Goal: Task Accomplishment & Management: Manage account settings

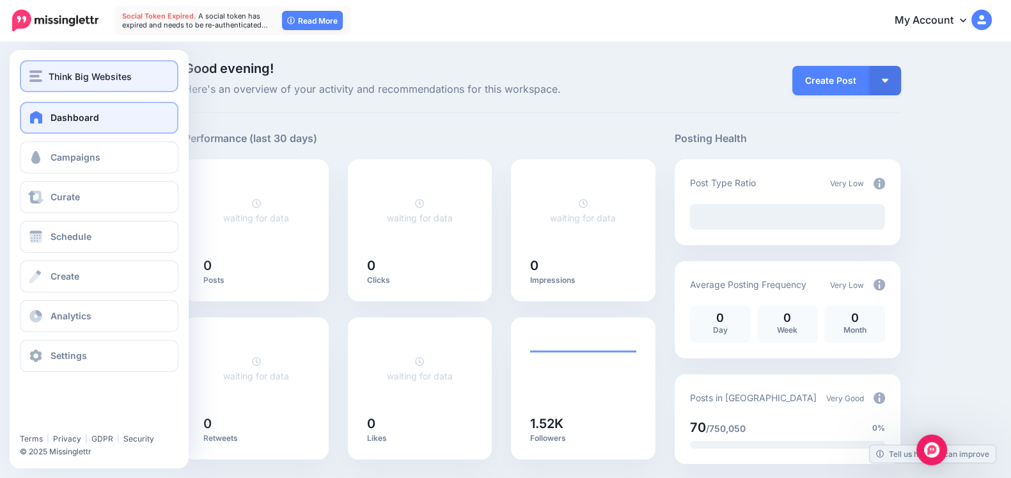
click at [21, 65] on button "Think Big Websites" at bounding box center [99, 76] width 159 height 32
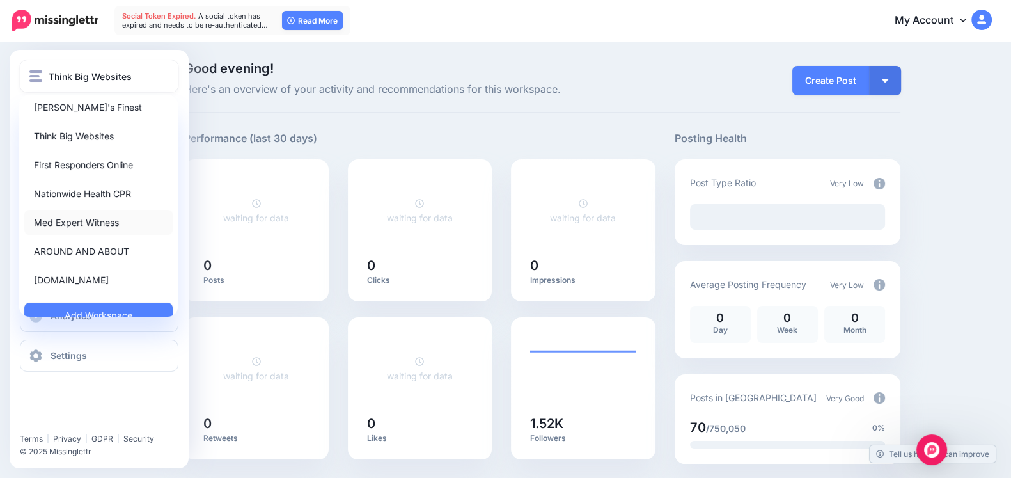
scroll to position [49, 0]
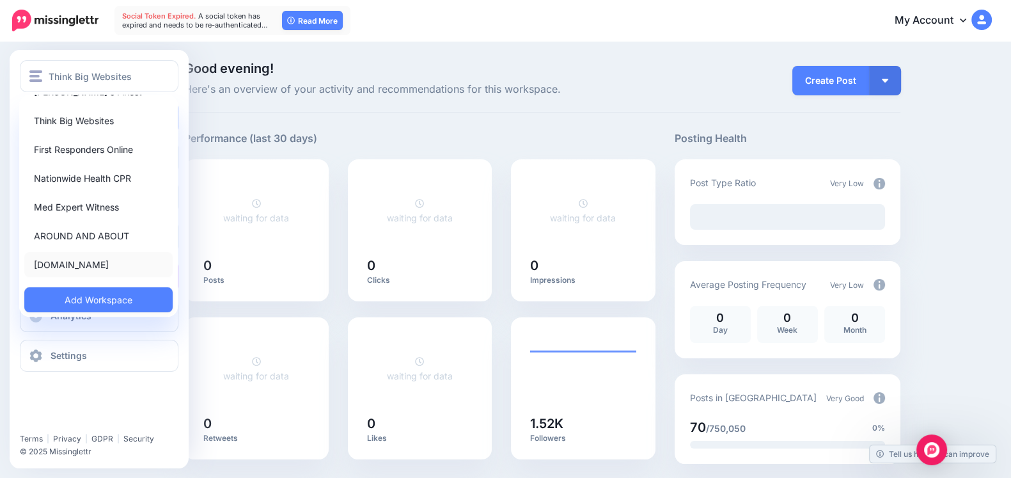
click at [48, 263] on link "[DOMAIN_NAME]" at bounding box center [98, 264] width 148 height 25
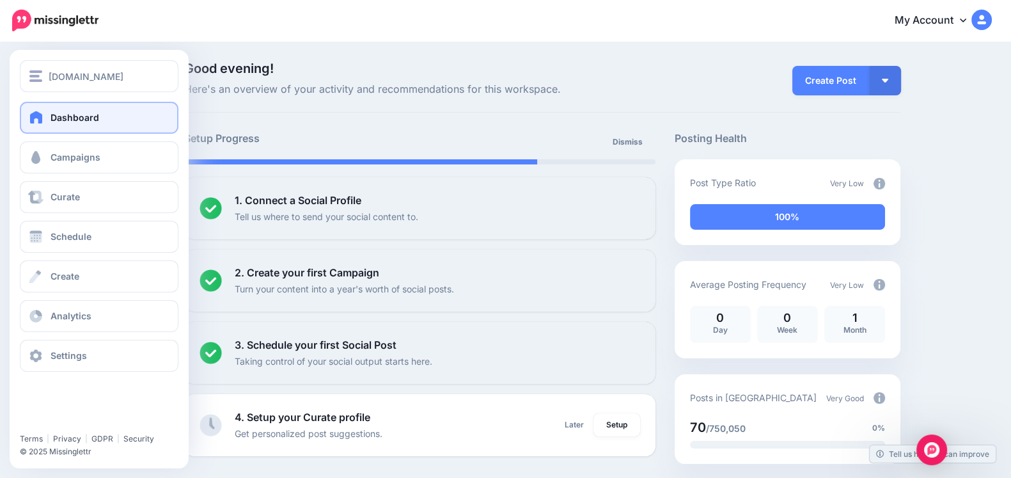
click at [83, 138] on div "Dashboard Campaigns Curate Schedule Create Analytics Settings Facebook Communit…" at bounding box center [99, 237] width 179 height 270
click at [83, 148] on link "Campaigns" at bounding box center [99, 157] width 159 height 32
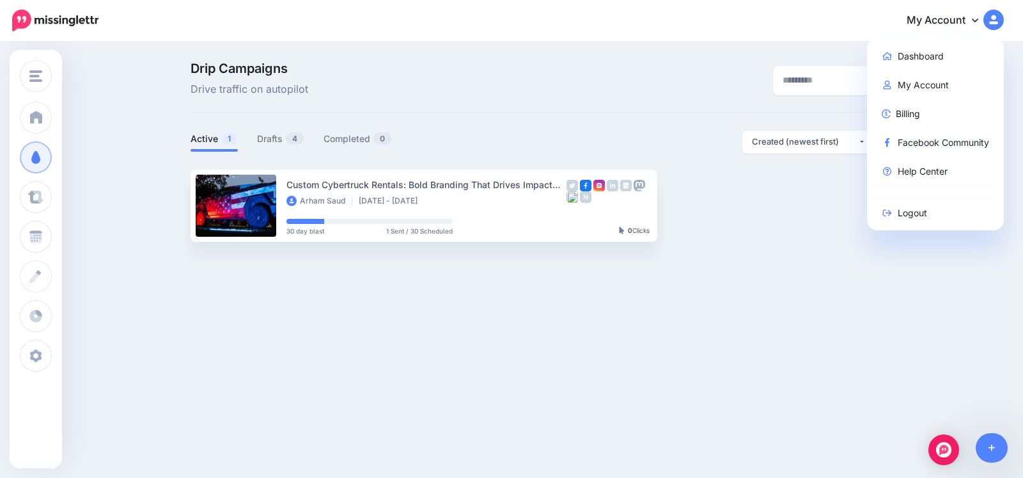
click at [688, 89] on div at bounding box center [793, 80] width 245 height 36
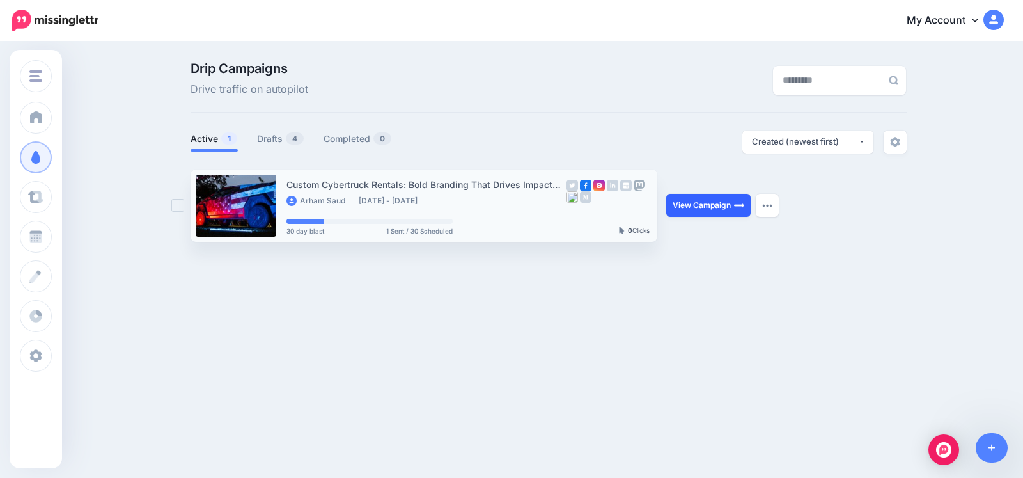
click at [697, 199] on link "View Campaign" at bounding box center [708, 205] width 84 height 23
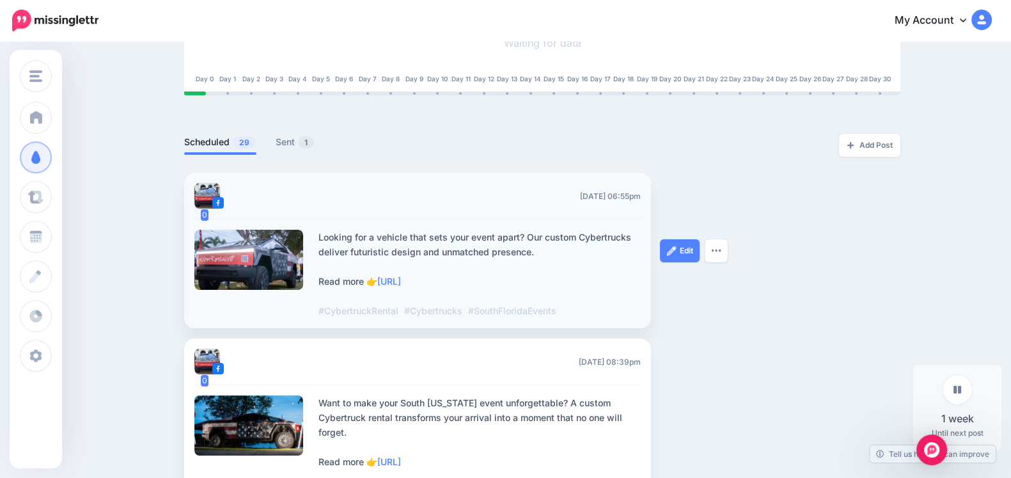
scroll to position [266, 0]
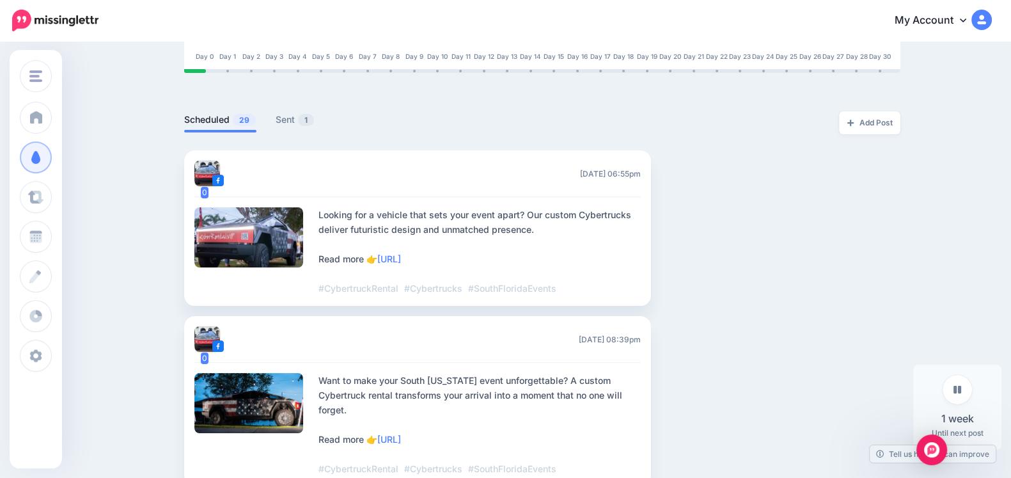
click at [300, 109] on div at bounding box center [542, 92] width 716 height 38
click at [291, 120] on link "Sent 1" at bounding box center [295, 119] width 39 height 15
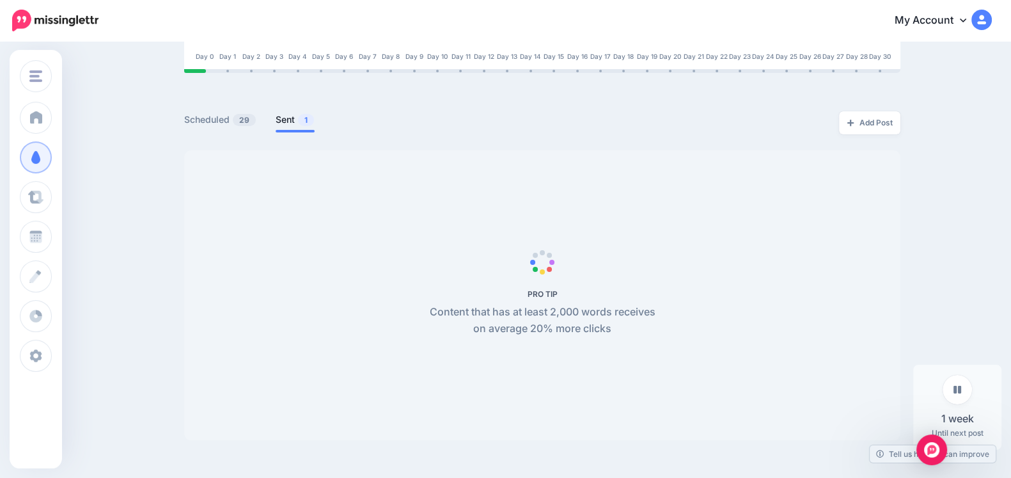
scroll to position [193, 0]
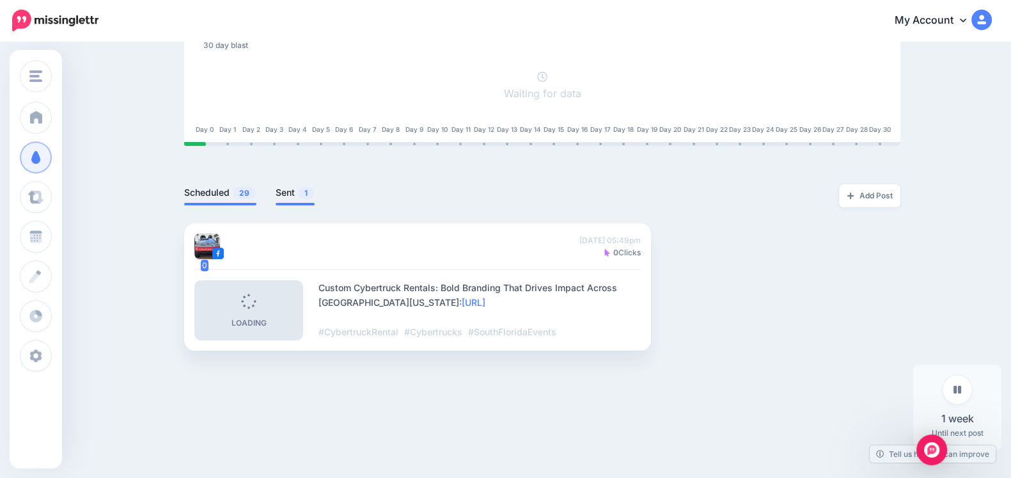
click at [236, 187] on link "Scheduled 29" at bounding box center [220, 192] width 72 height 15
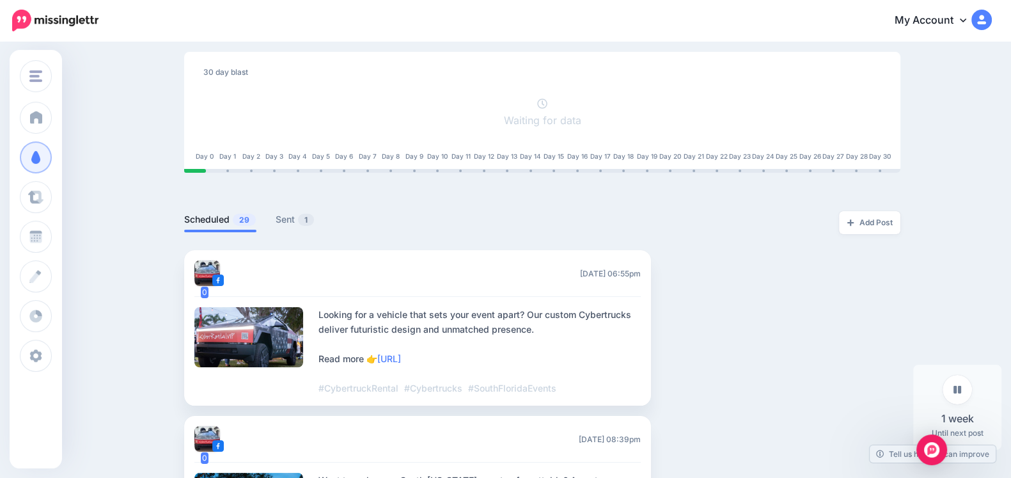
scroll to position [0, 0]
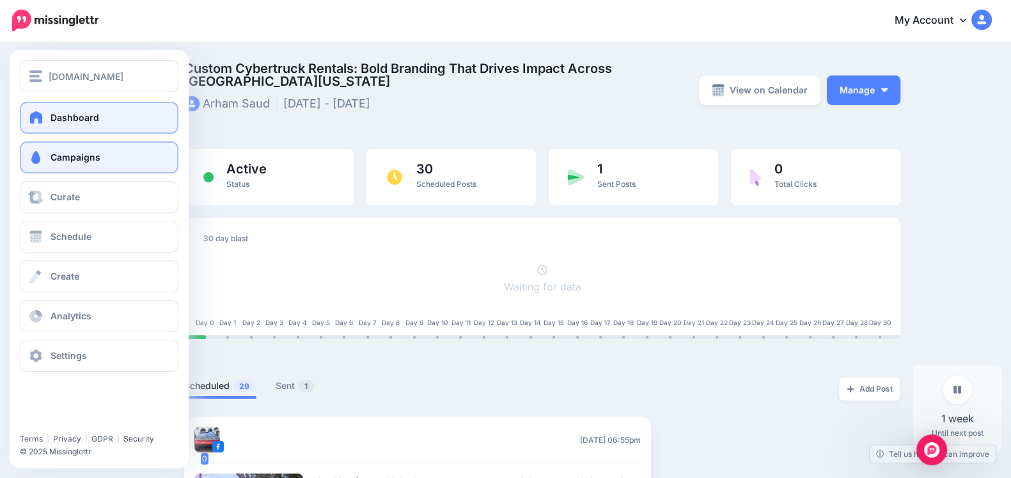
click at [24, 123] on link "Dashboard" at bounding box center [99, 118] width 159 height 32
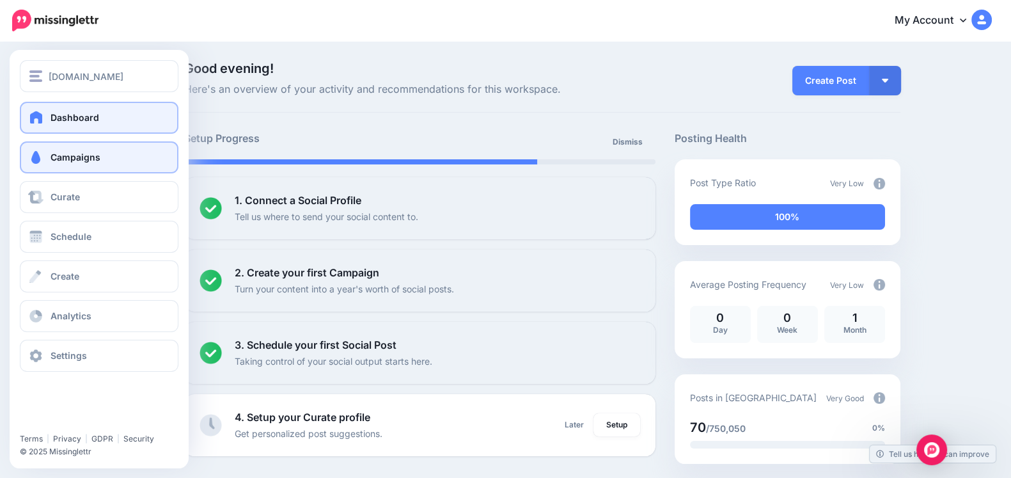
click at [47, 157] on link "Campaigns" at bounding box center [99, 157] width 159 height 32
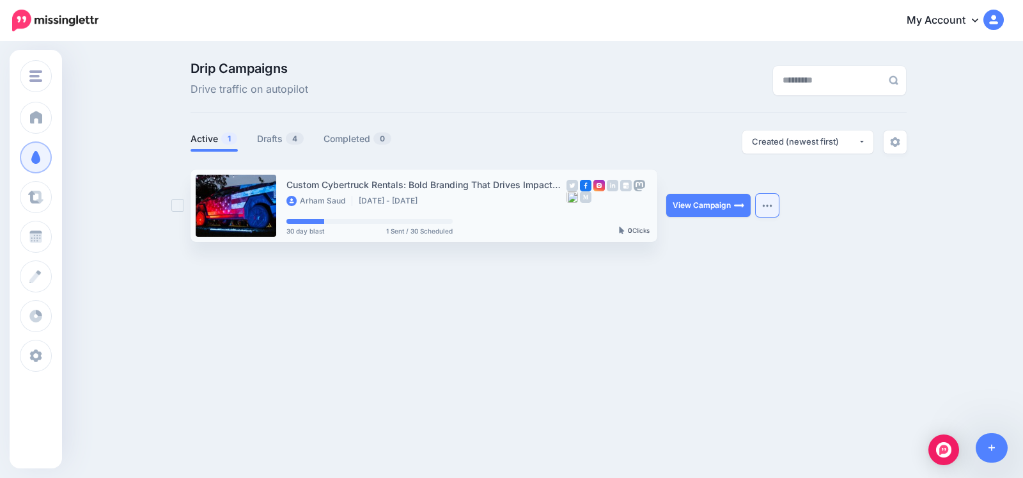
click at [771, 200] on button "button" at bounding box center [767, 205] width 23 height 23
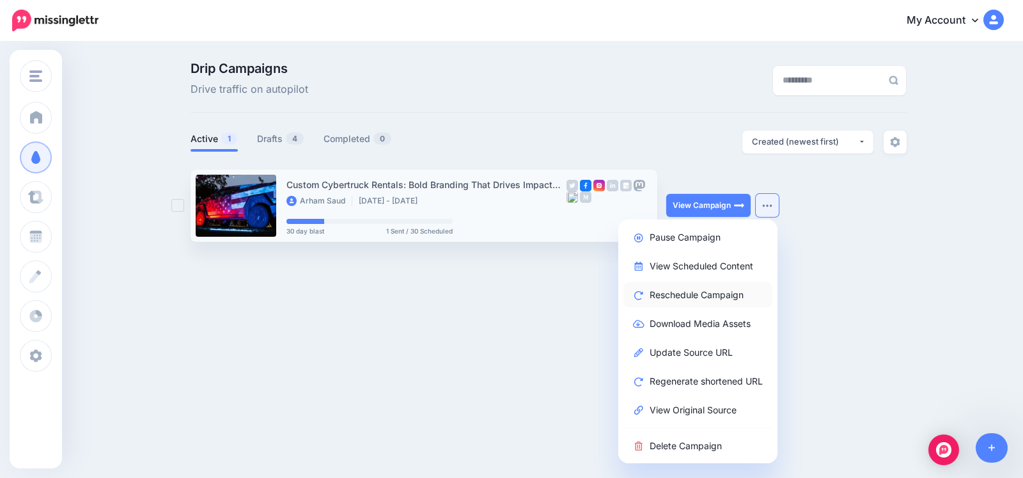
click at [732, 290] on link "Reschedule Campaign" at bounding box center [697, 294] width 149 height 25
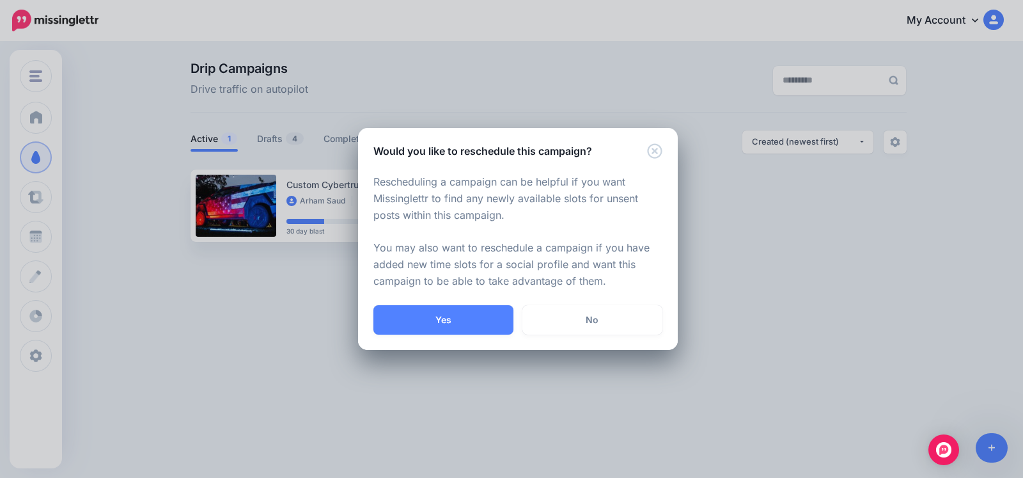
drag, startPoint x: 457, startPoint y: 311, endPoint x: 499, endPoint y: 293, distance: 45.0
click at [457, 311] on button "Yes" at bounding box center [443, 319] width 140 height 29
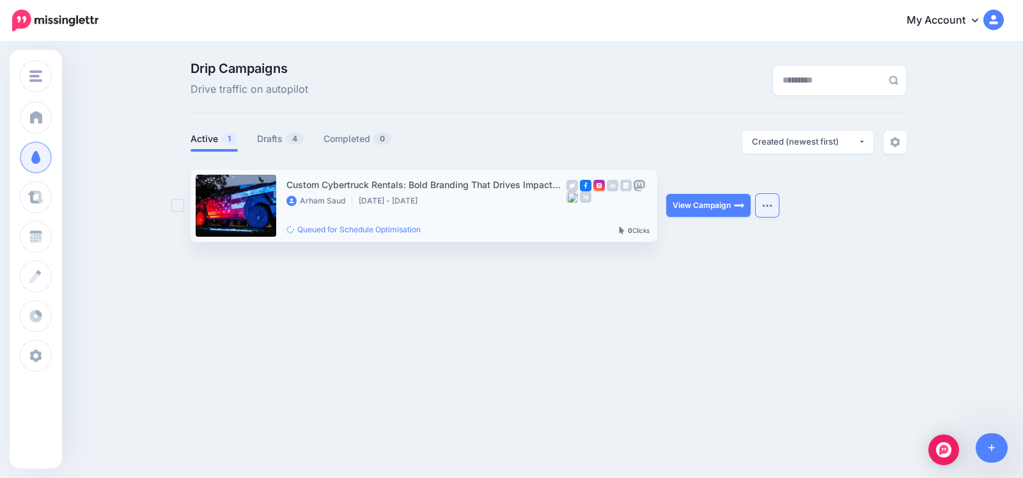
click at [758, 203] on button "button" at bounding box center [767, 205] width 23 height 23
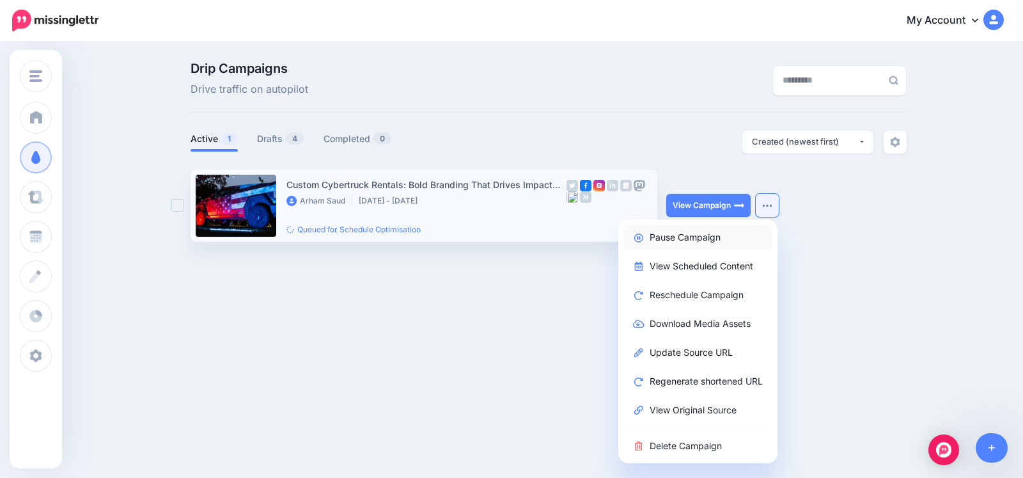
click at [690, 244] on link "Pause Campaign" at bounding box center [697, 236] width 149 height 25
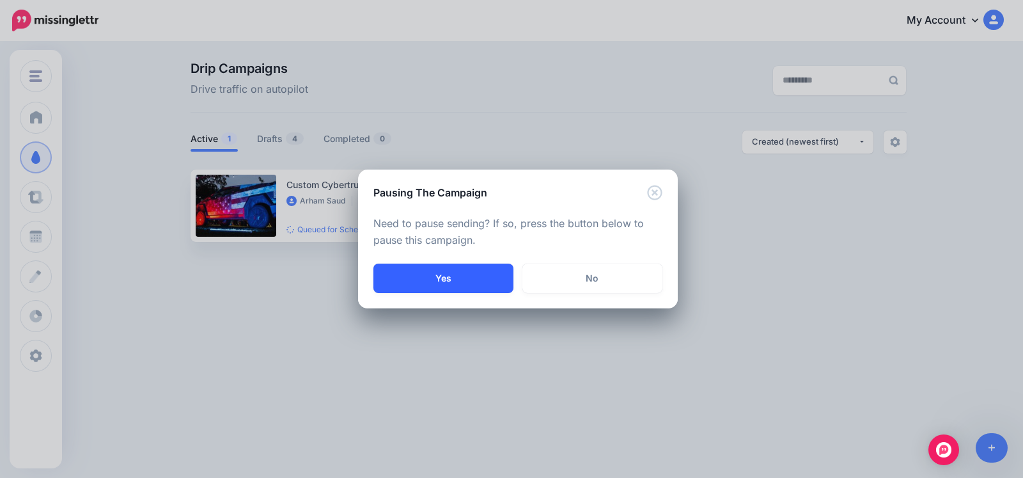
click at [417, 276] on button "Yes" at bounding box center [443, 277] width 140 height 29
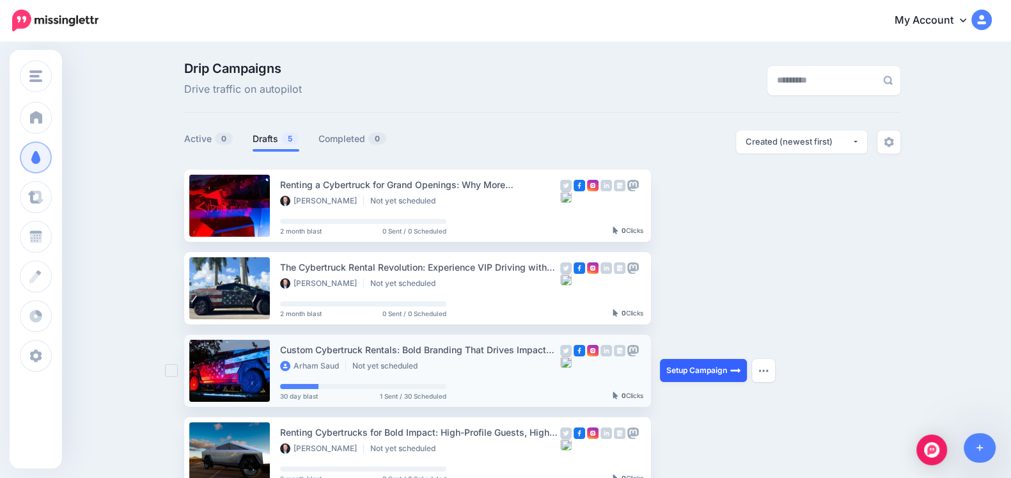
click at [710, 366] on link "Setup Campaign" at bounding box center [703, 370] width 87 height 23
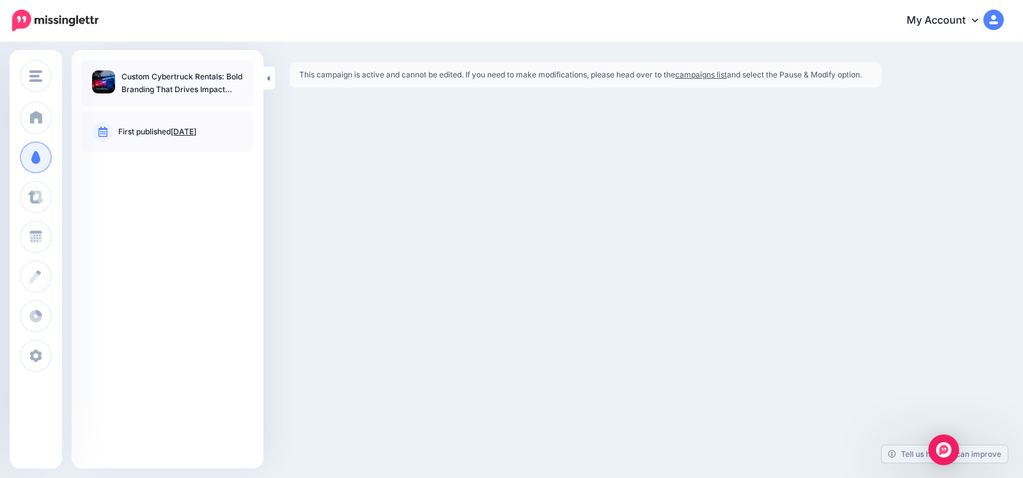
click at [720, 77] on link "campaigns list" at bounding box center [701, 75] width 52 height 10
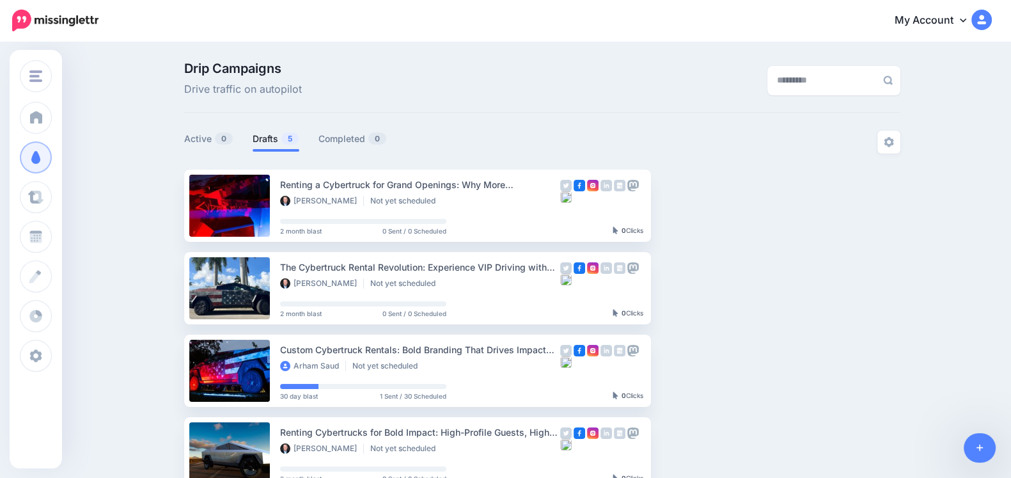
scroll to position [133, 0]
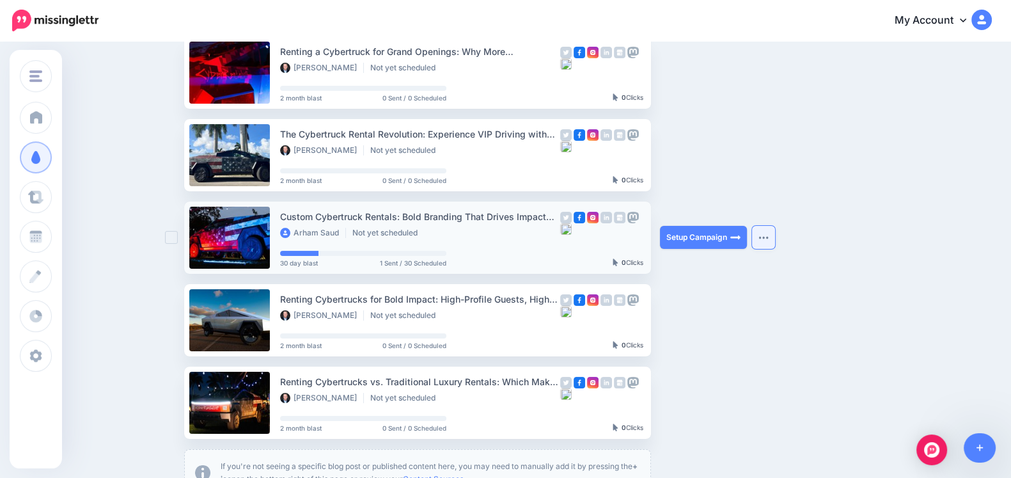
click at [770, 242] on button "button" at bounding box center [763, 237] width 23 height 23
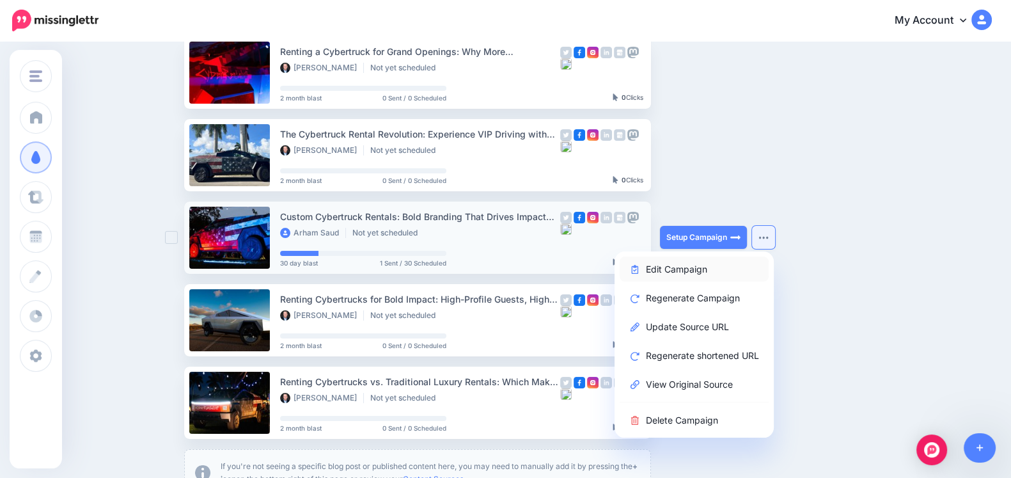
click at [685, 274] on link "Edit Campaign" at bounding box center [694, 268] width 149 height 25
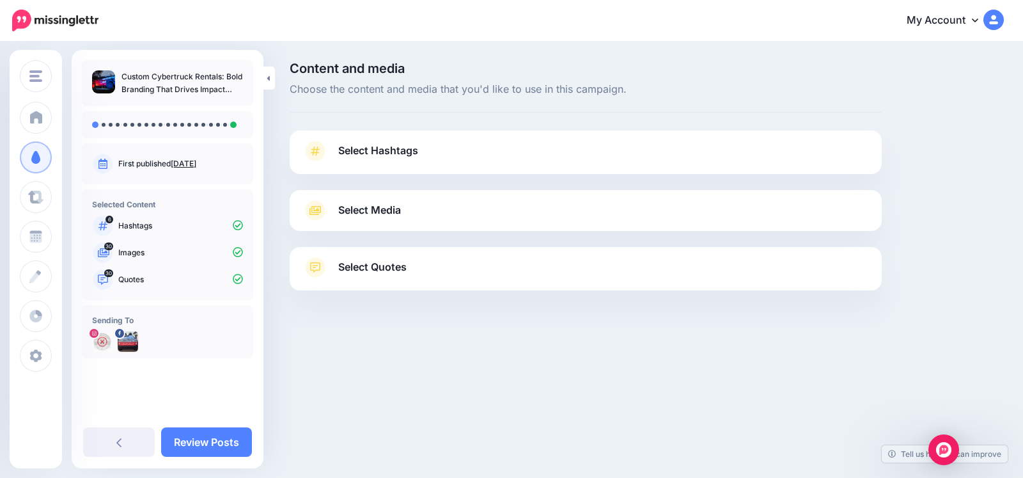
click at [465, 157] on link "Select Hashtags" at bounding box center [585, 157] width 566 height 33
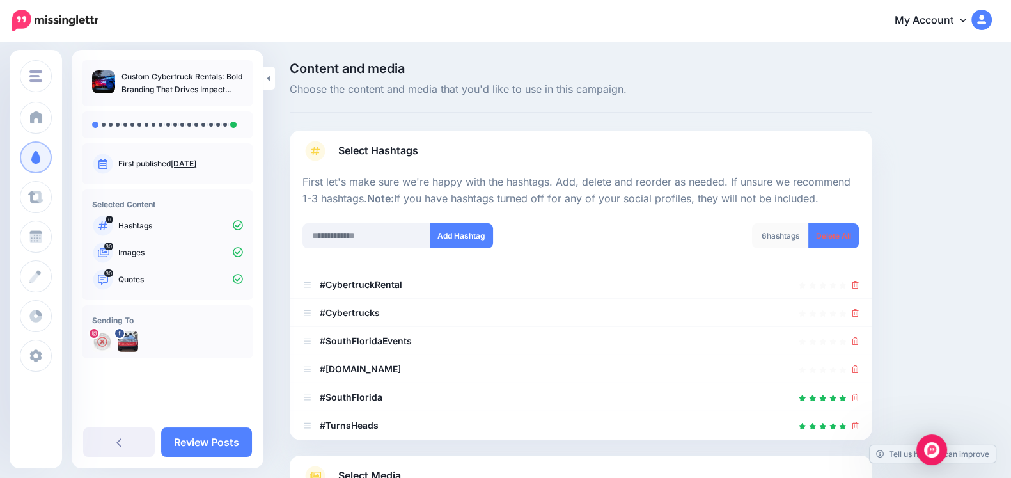
click at [465, 157] on link "Select Hashtags" at bounding box center [580, 157] width 556 height 33
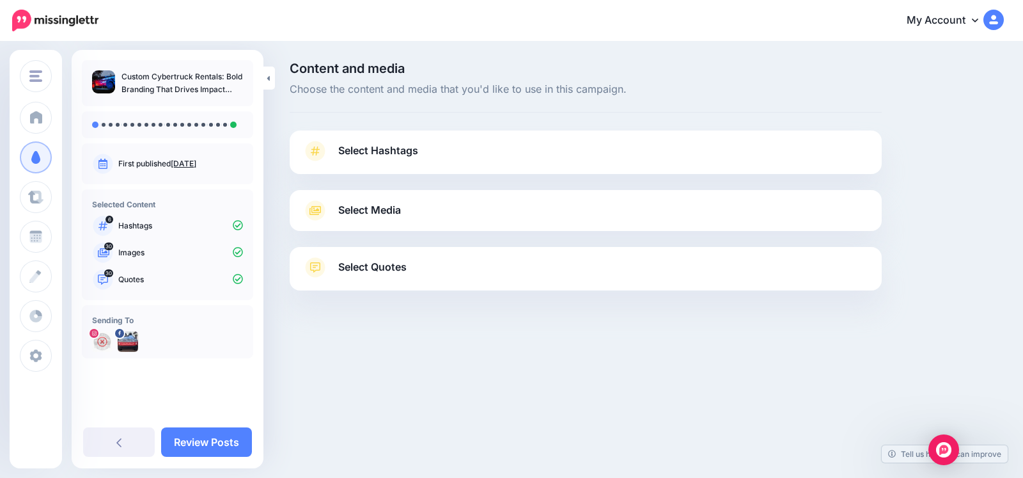
click at [476, 217] on link "Select Media" at bounding box center [585, 210] width 566 height 20
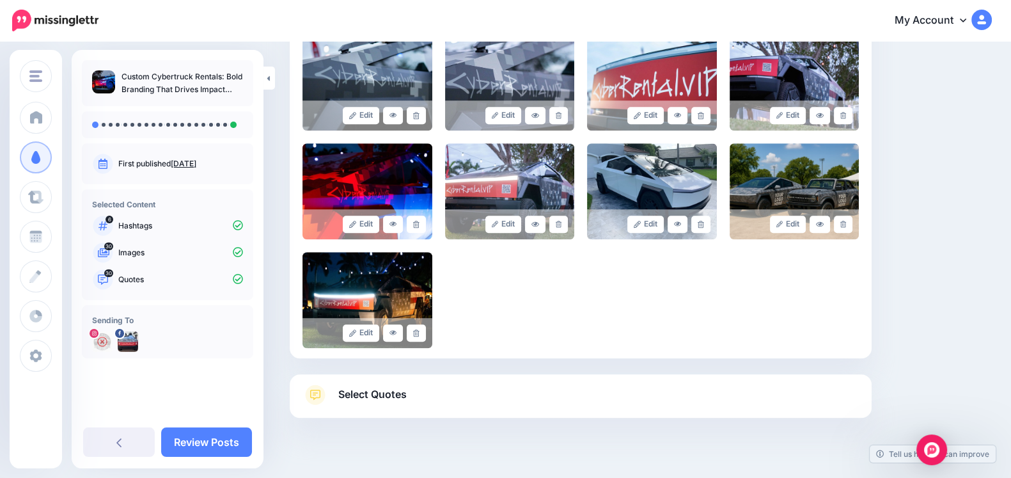
scroll to position [972, 0]
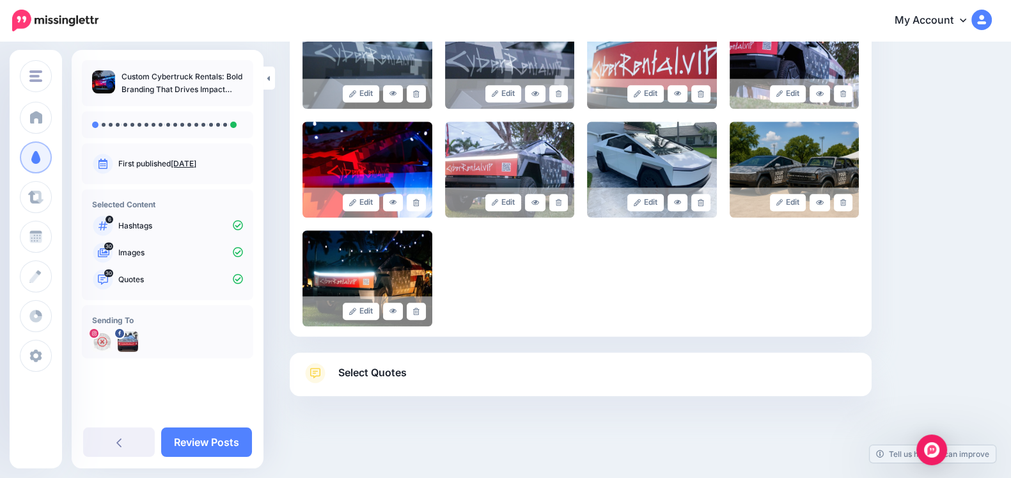
click at [547, 350] on div at bounding box center [581, 344] width 582 height 16
click at [553, 358] on div "Select Quotes Choose your favourite quotes or go with our recommendations. The …" at bounding box center [581, 373] width 582 height 43
click at [502, 369] on link "Select Quotes" at bounding box center [580, 379] width 556 height 33
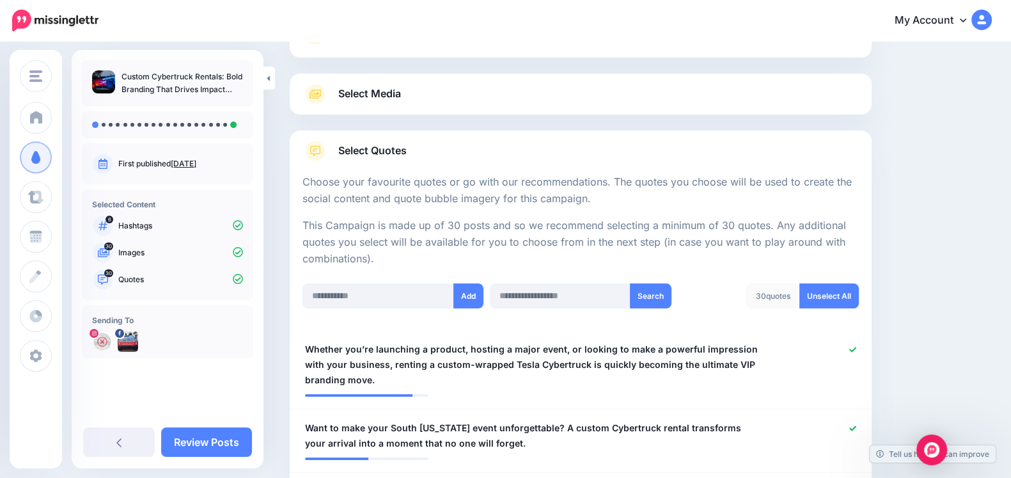
scroll to position [118, 0]
click at [458, 155] on link "Select Quotes" at bounding box center [580, 155] width 556 height 33
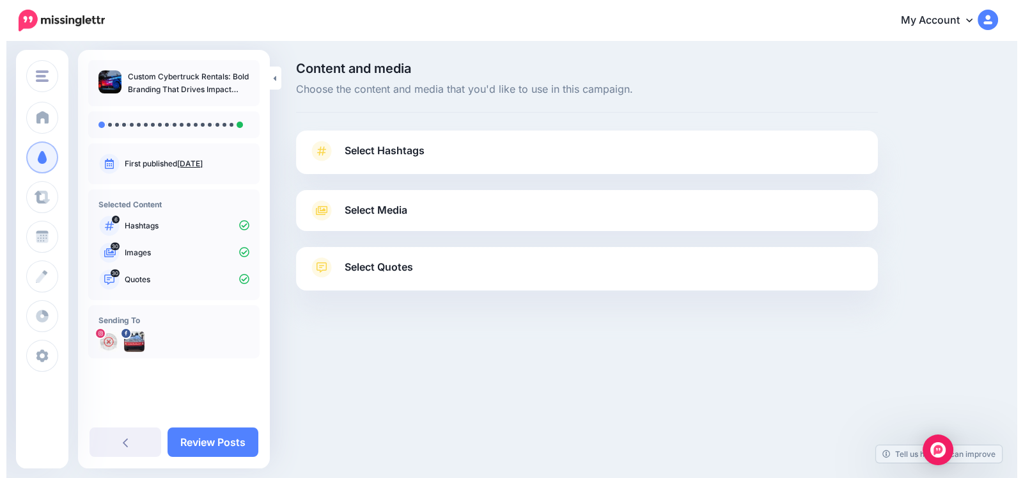
scroll to position [0, 0]
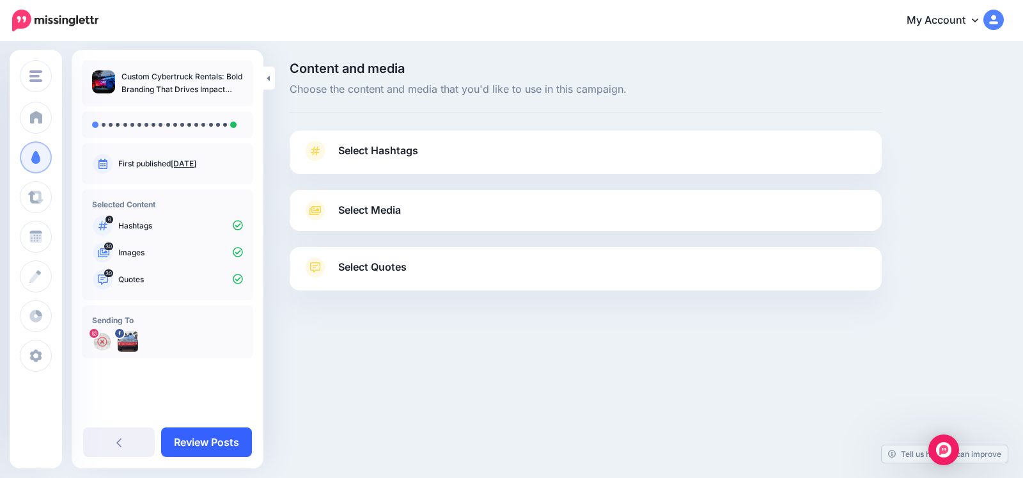
click at [221, 436] on link "Review Posts" at bounding box center [206, 441] width 91 height 29
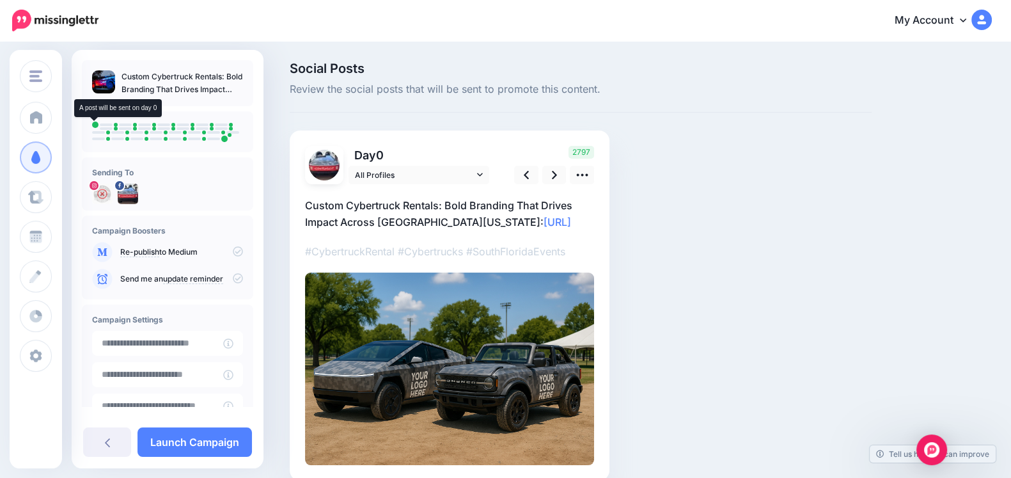
click at [95, 124] on li at bounding box center [95, 124] width 6 height 6
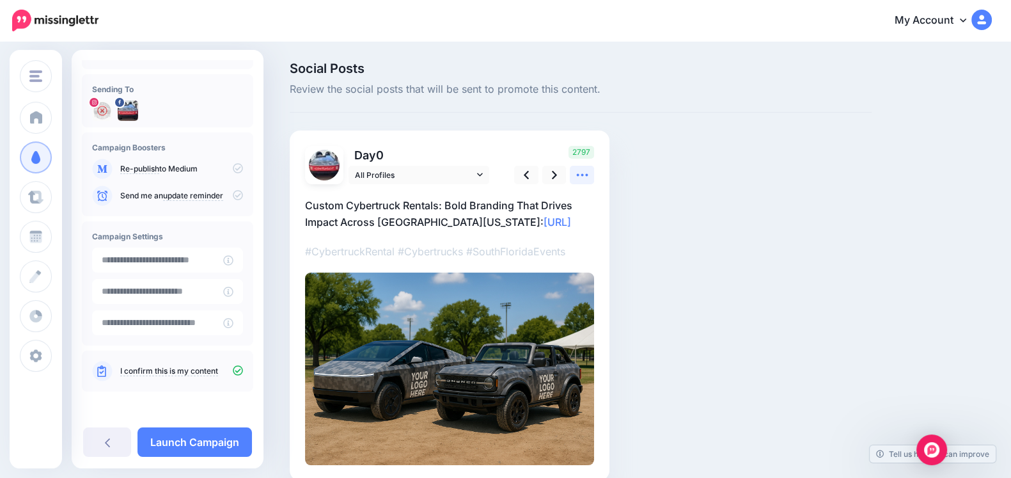
click at [582, 182] on link at bounding box center [582, 175] width 24 height 19
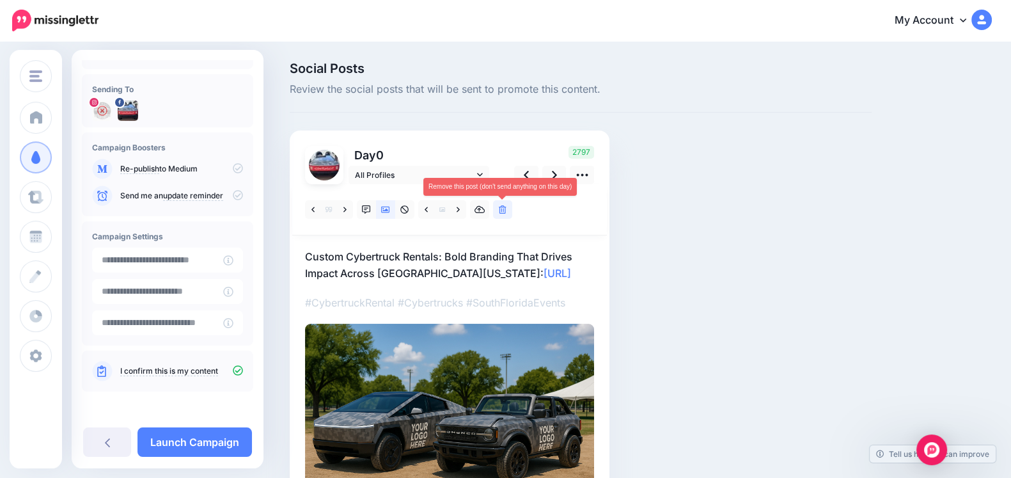
click at [508, 202] on link at bounding box center [502, 209] width 19 height 19
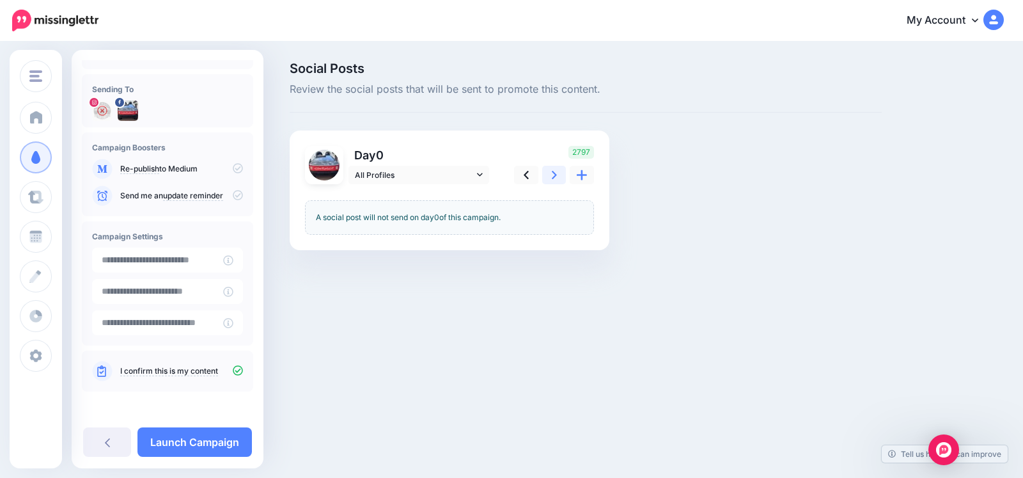
click at [553, 173] on icon at bounding box center [554, 174] width 5 height 13
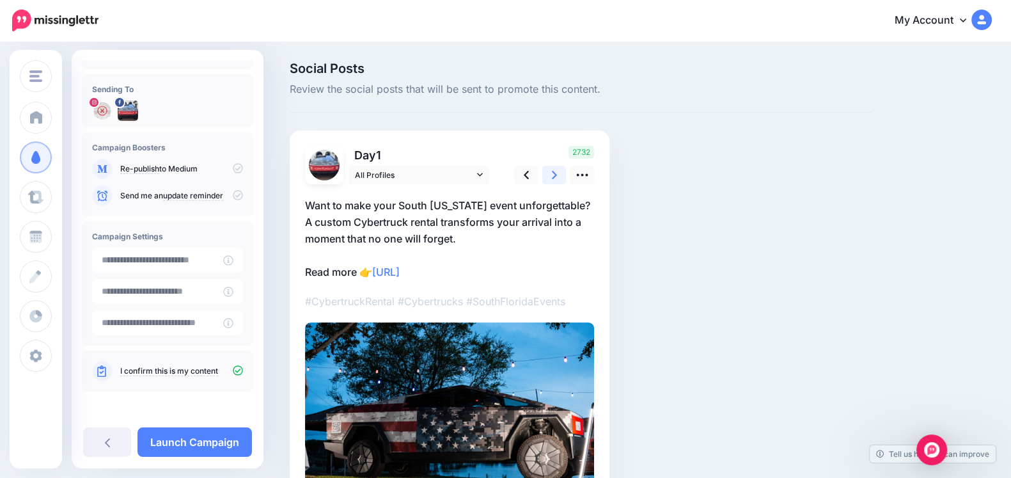
click at [553, 173] on icon at bounding box center [554, 174] width 5 height 13
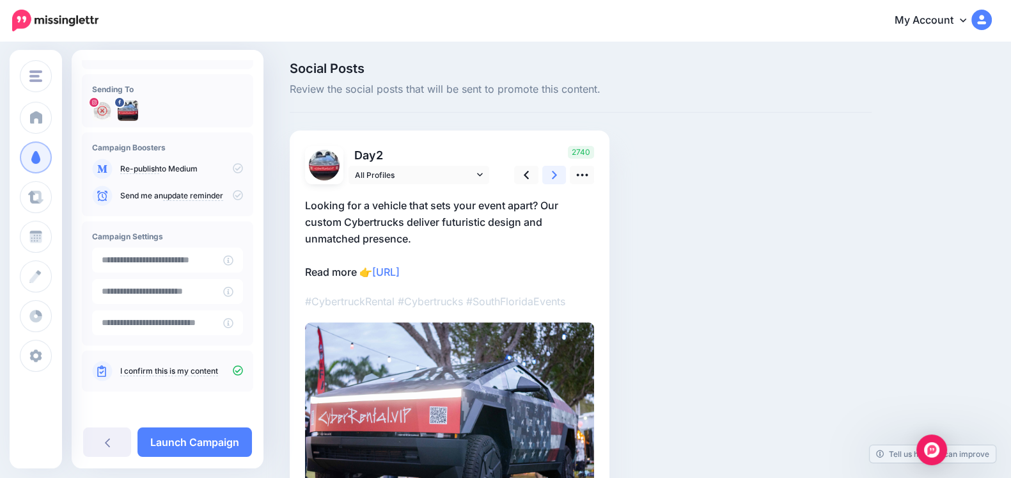
click at [553, 173] on icon at bounding box center [554, 174] width 5 height 13
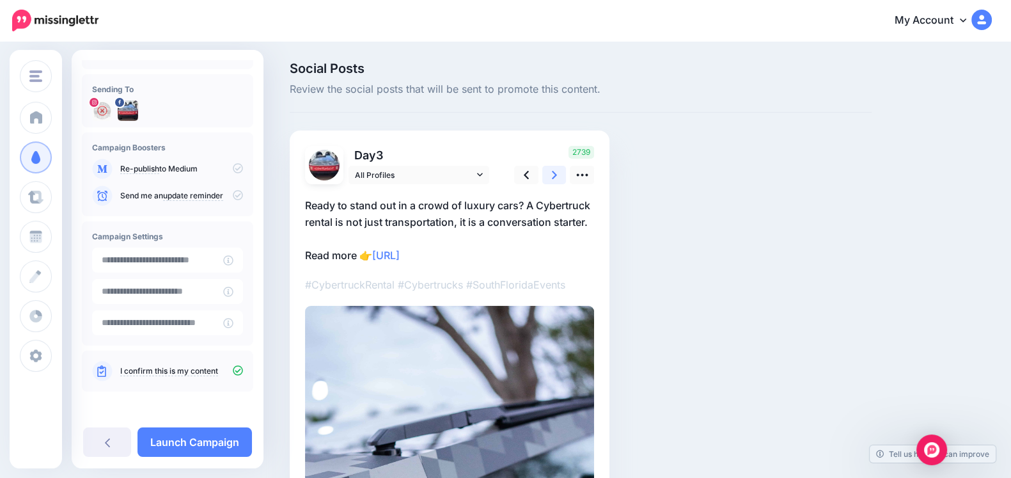
click at [553, 173] on icon at bounding box center [554, 174] width 5 height 13
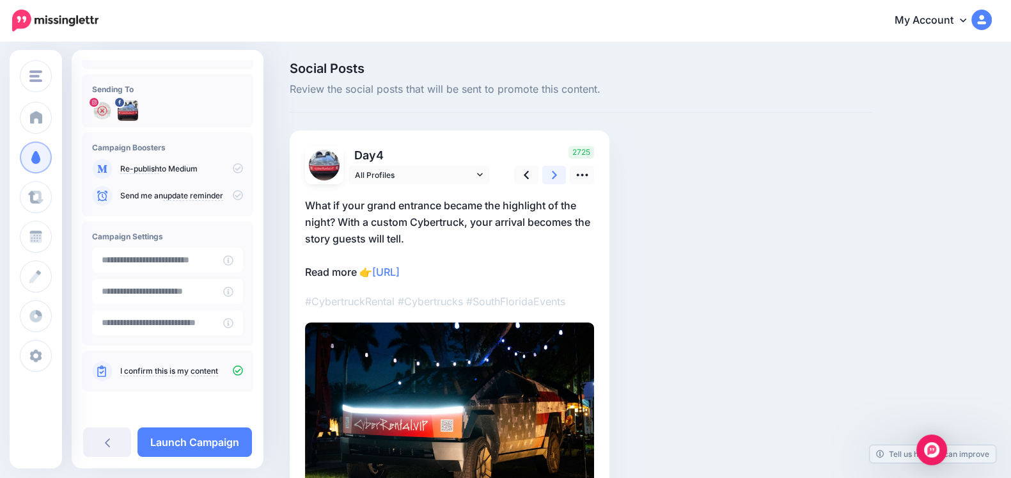
click at [553, 173] on icon at bounding box center [554, 174] width 5 height 13
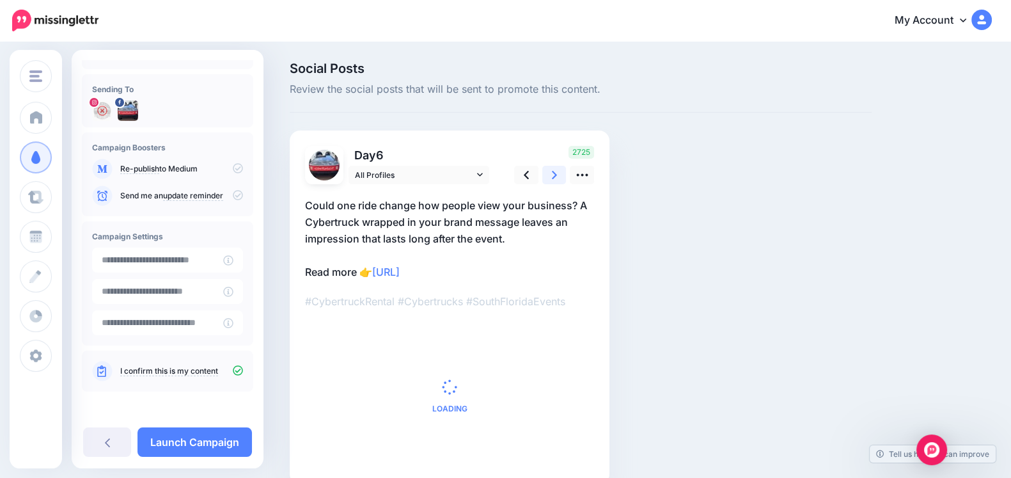
click at [553, 173] on icon at bounding box center [554, 174] width 5 height 13
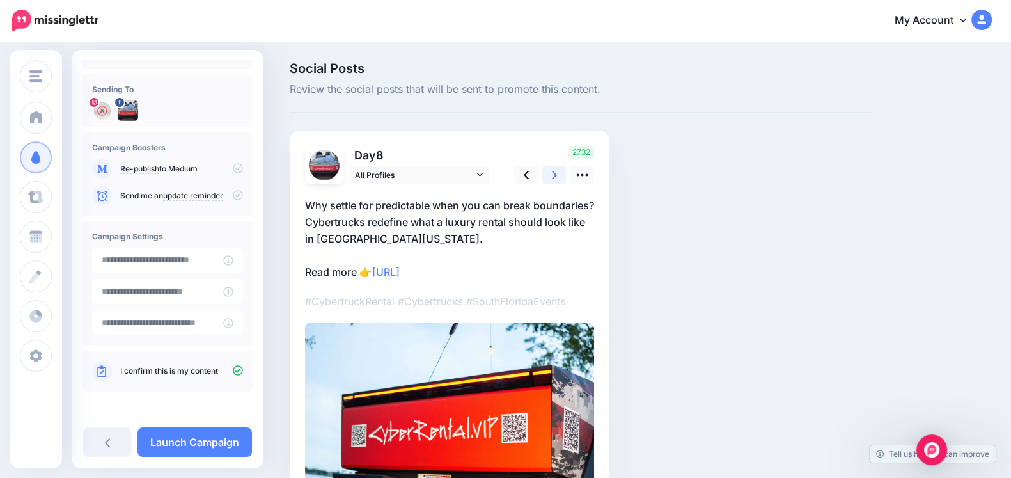
click at [553, 173] on icon at bounding box center [554, 174] width 5 height 13
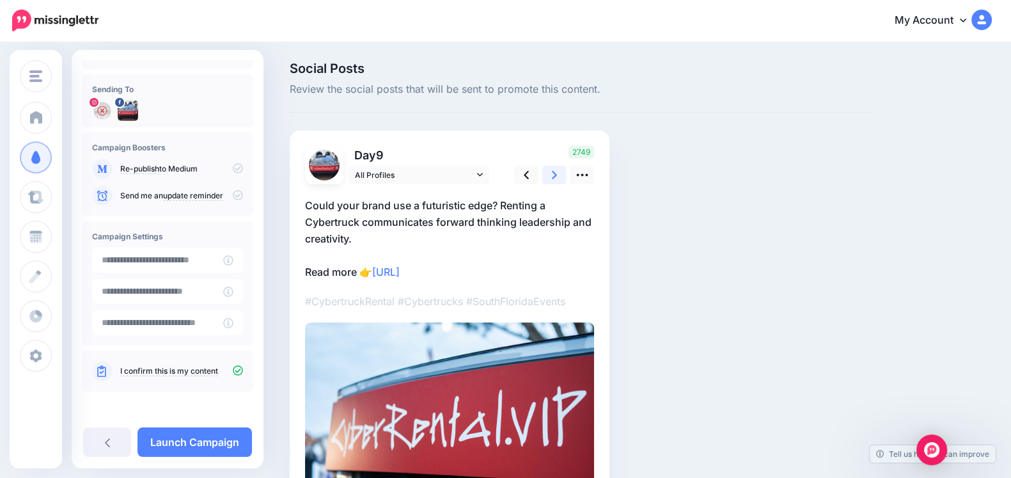
click at [553, 173] on icon at bounding box center [554, 174] width 5 height 13
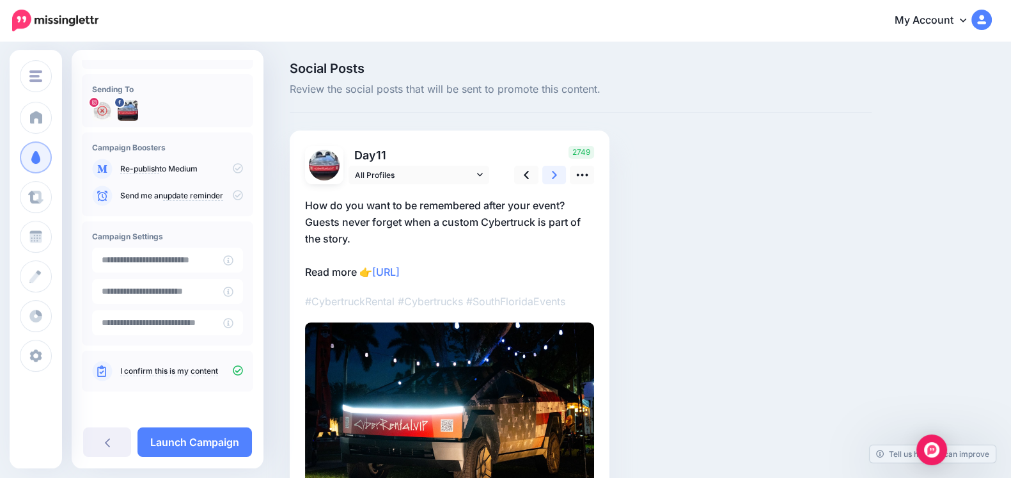
click at [553, 173] on icon at bounding box center [554, 174] width 5 height 13
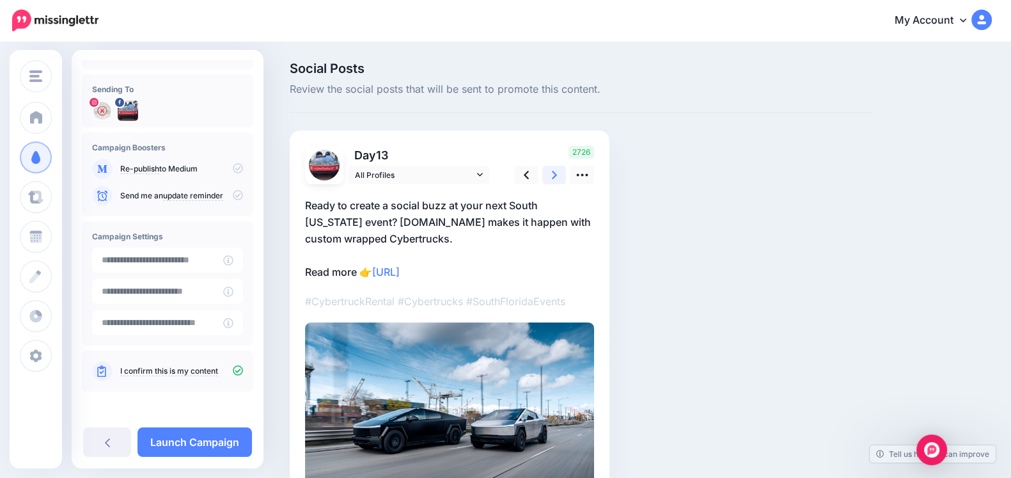
click at [553, 173] on icon at bounding box center [554, 174] width 5 height 13
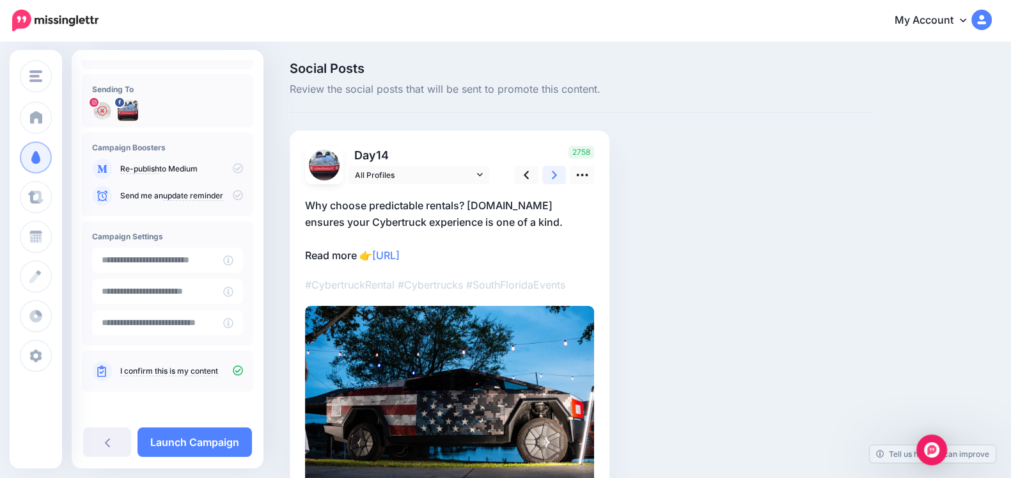
click at [553, 173] on icon at bounding box center [554, 174] width 5 height 13
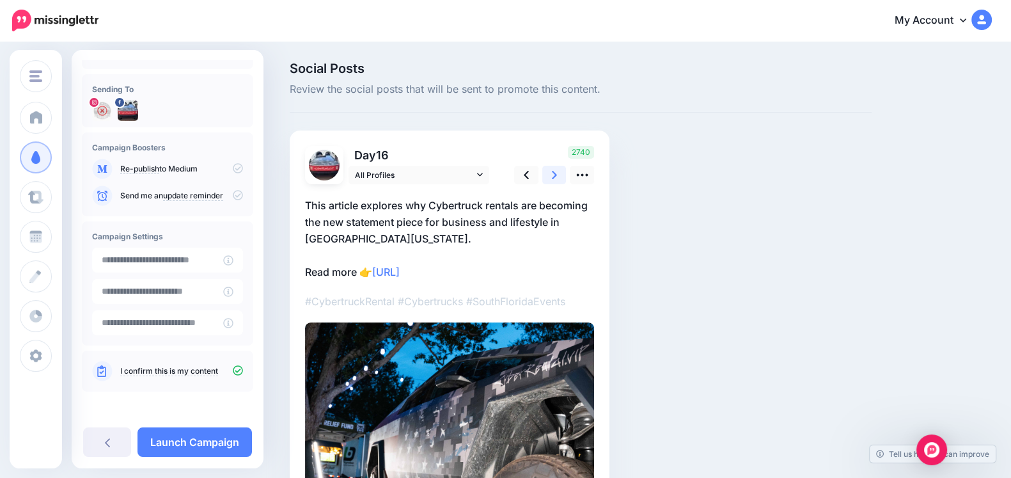
click at [553, 173] on icon at bounding box center [554, 174] width 5 height 13
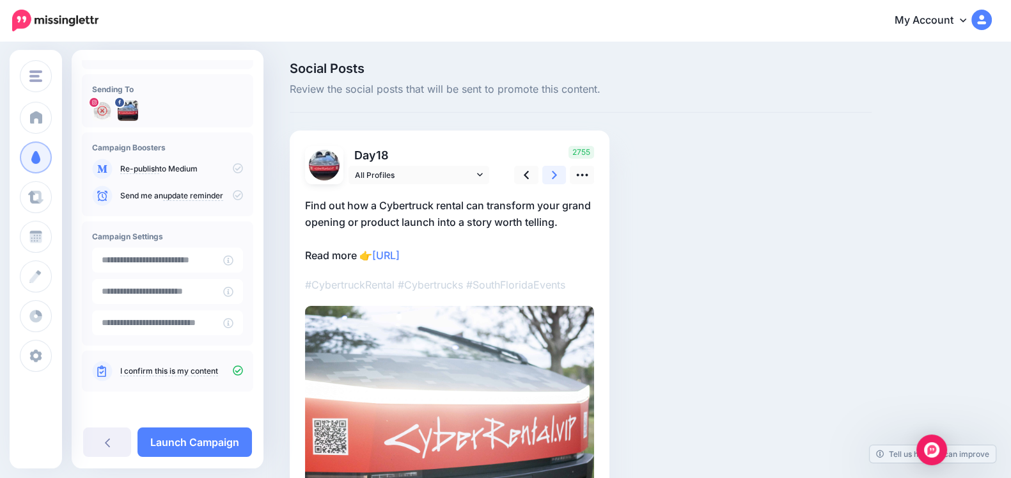
click at [553, 173] on icon at bounding box center [554, 174] width 5 height 13
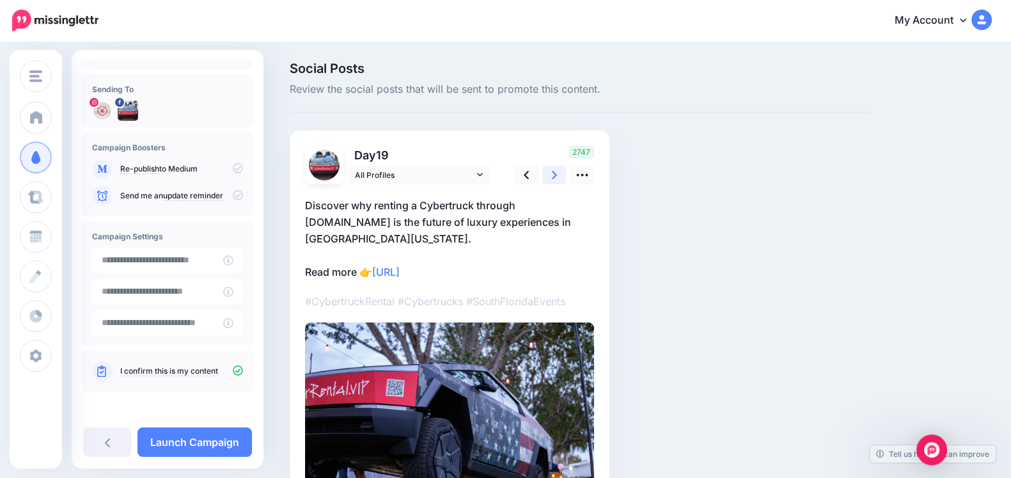
click at [553, 173] on icon at bounding box center [554, 174] width 5 height 13
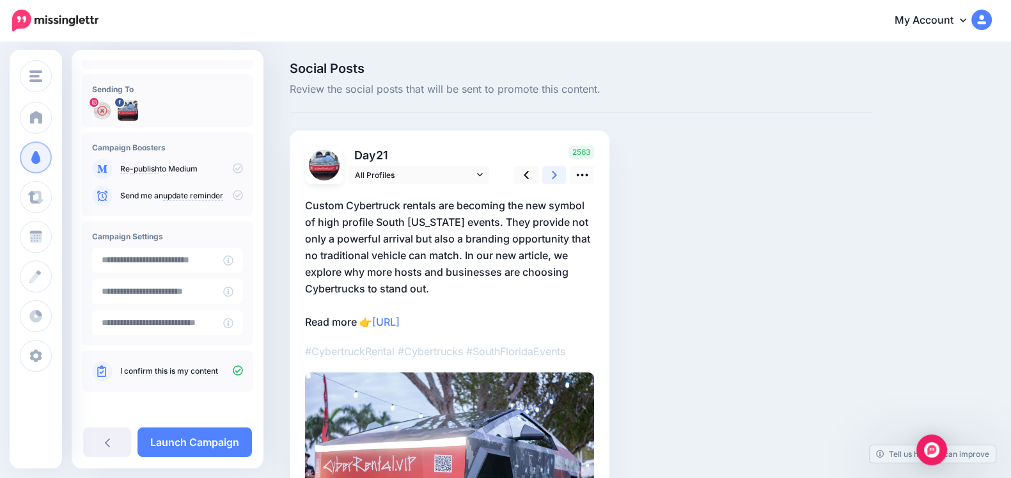
click at [553, 173] on icon at bounding box center [554, 174] width 5 height 13
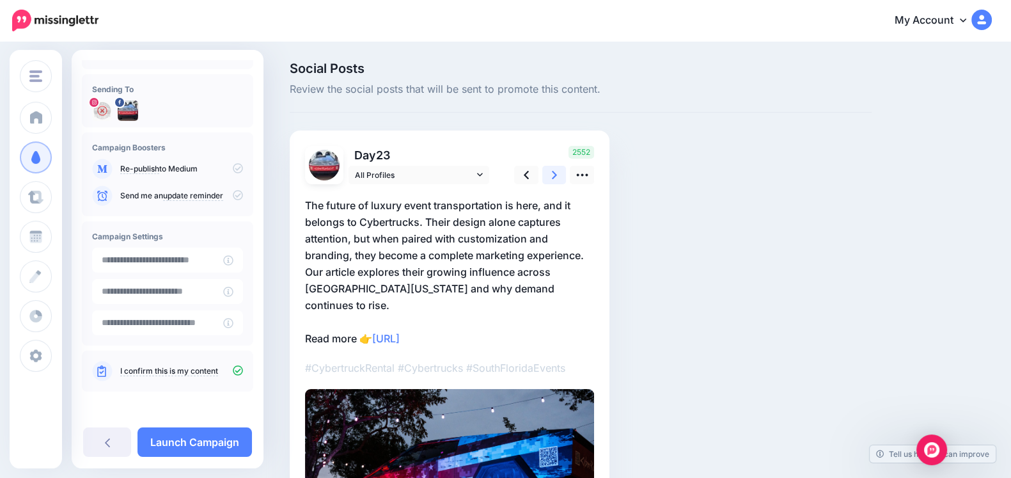
click at [553, 173] on icon at bounding box center [554, 174] width 5 height 13
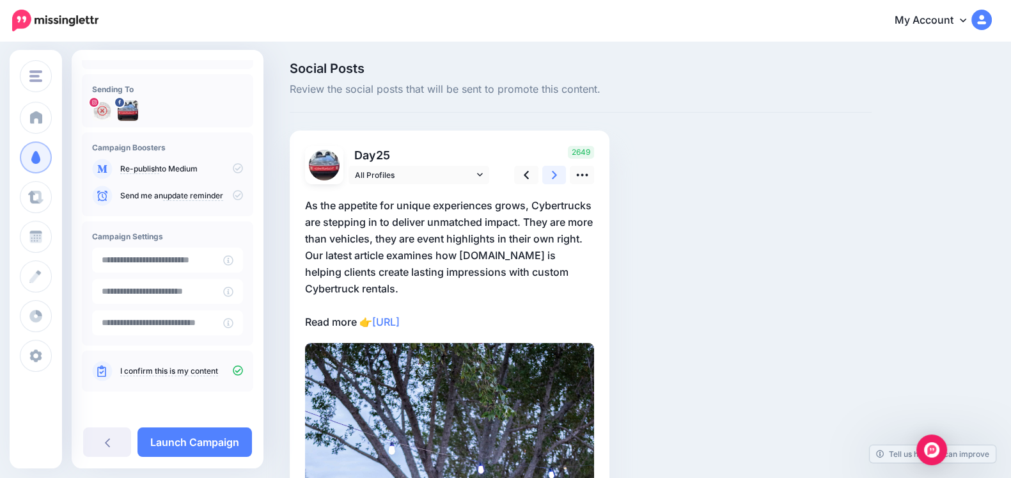
click at [553, 173] on icon at bounding box center [554, 174] width 5 height 13
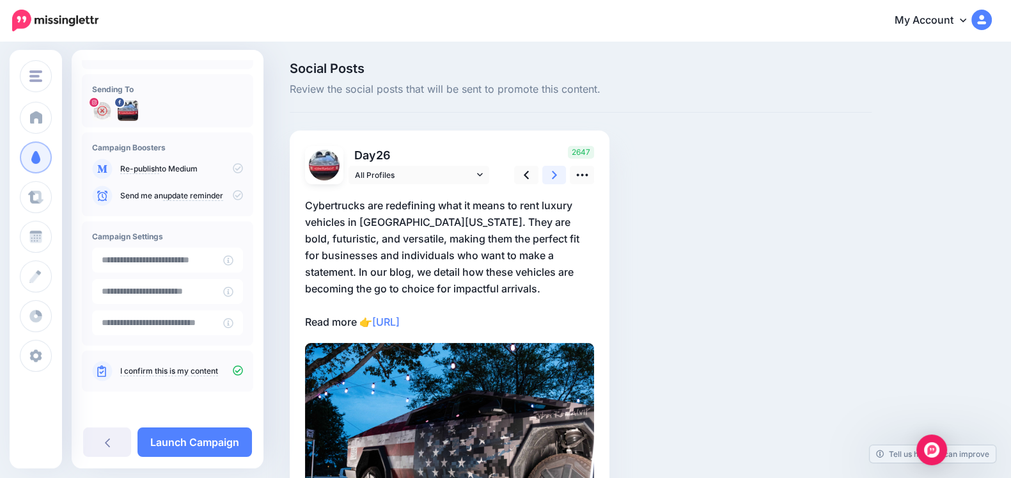
click at [553, 173] on icon at bounding box center [554, 174] width 5 height 13
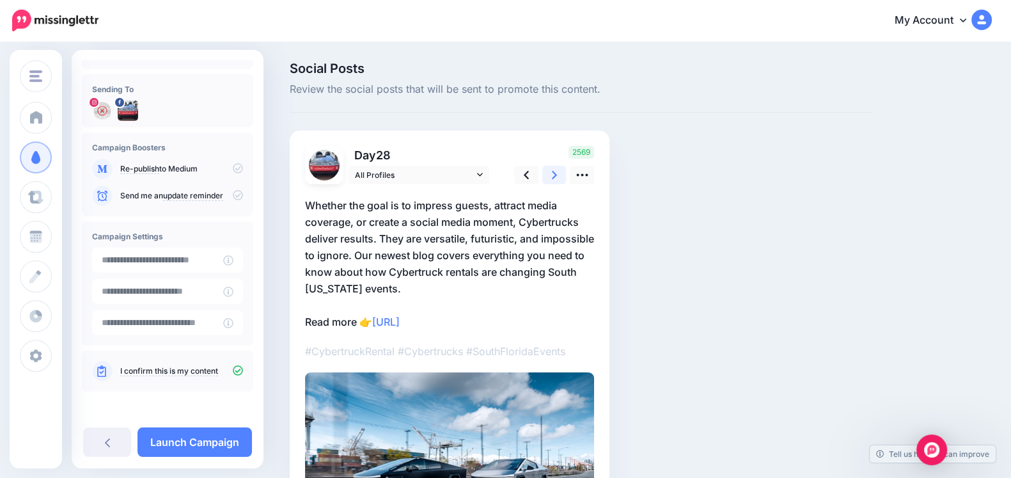
click at [553, 173] on icon at bounding box center [554, 174] width 5 height 13
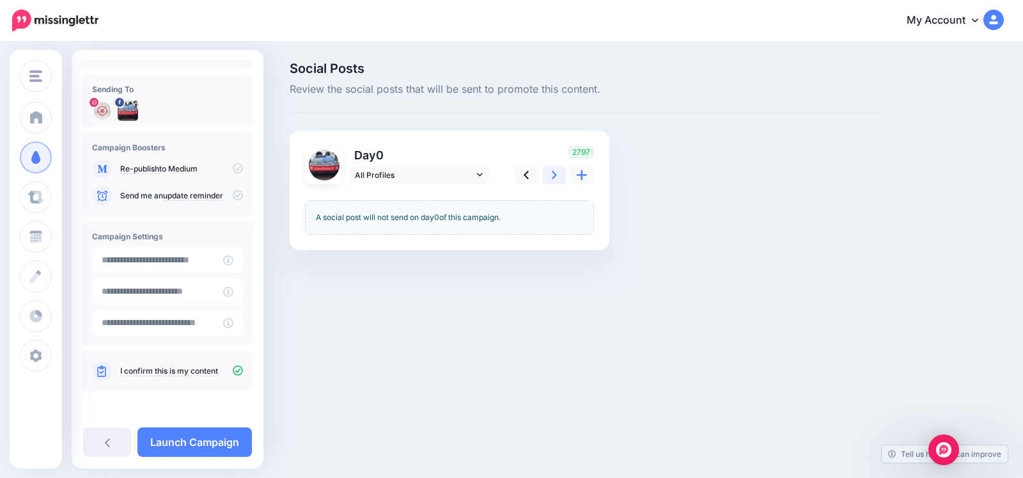
click at [553, 173] on icon at bounding box center [554, 174] width 5 height 13
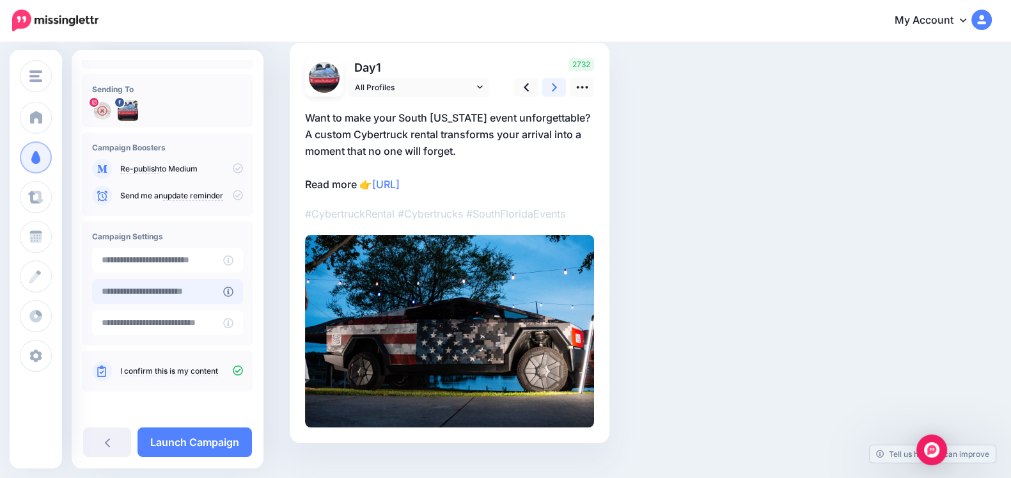
scroll to position [109, 0]
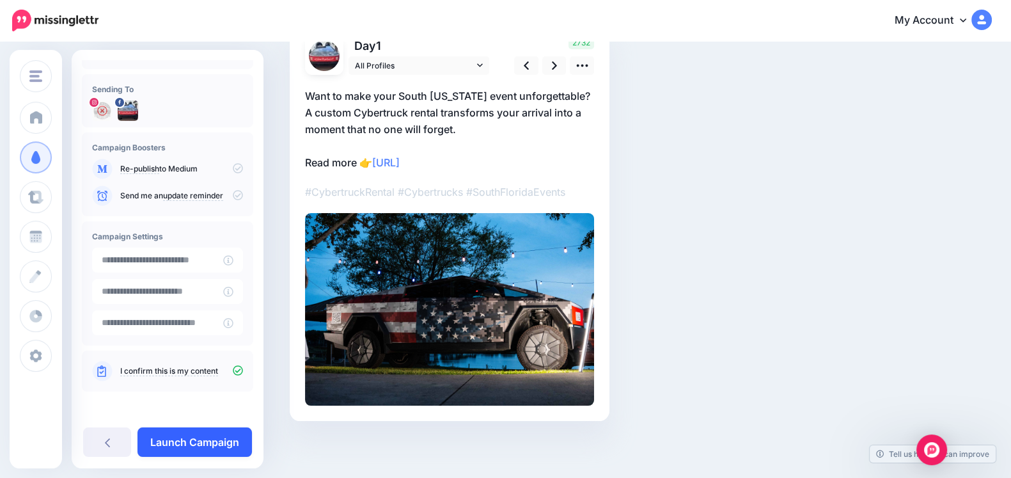
click at [208, 445] on link "Launch Campaign" at bounding box center [194, 441] width 114 height 29
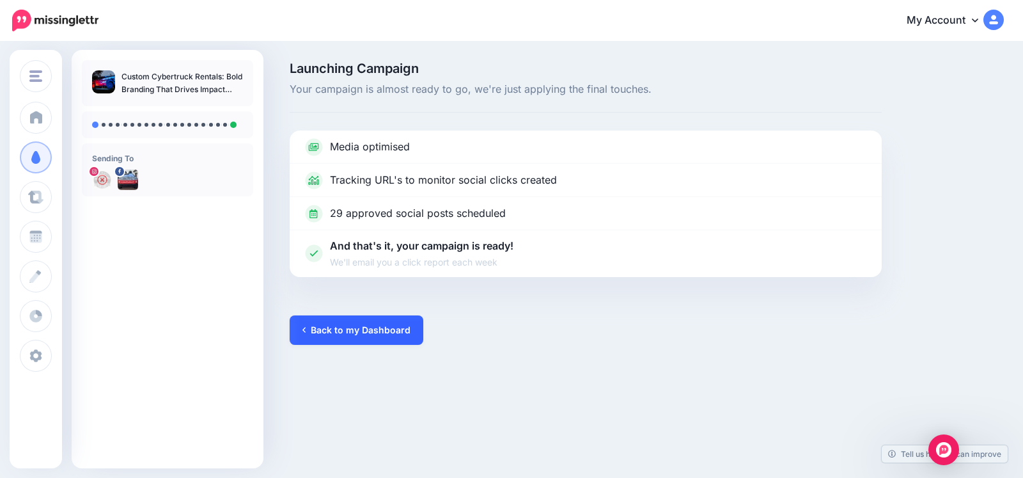
click at [334, 335] on link "Back to my Dashboard" at bounding box center [357, 329] width 134 height 29
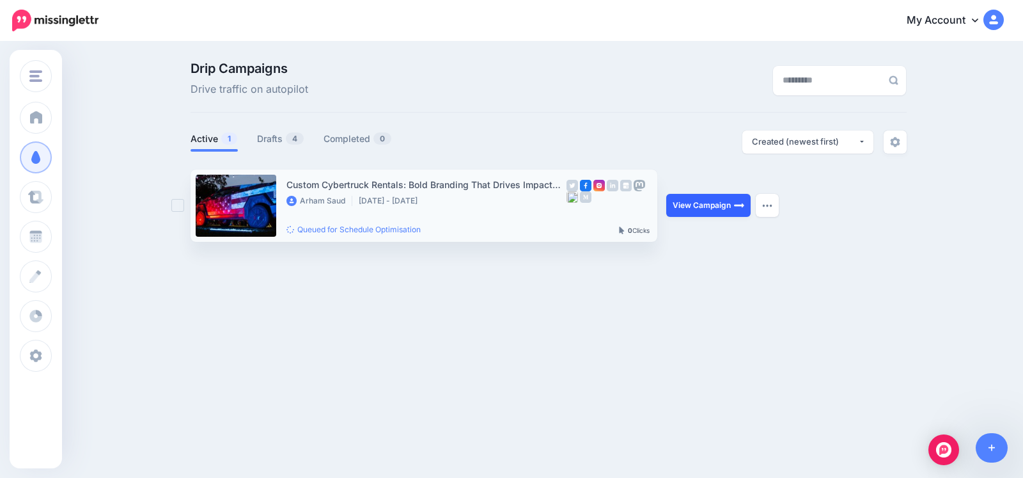
click at [710, 212] on link "View Campaign" at bounding box center [708, 205] width 84 height 23
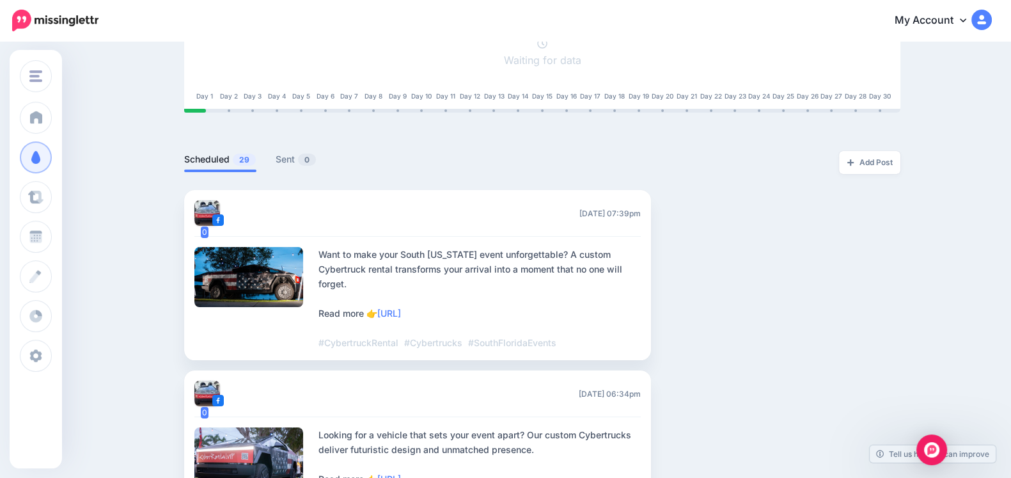
scroll to position [227, 0]
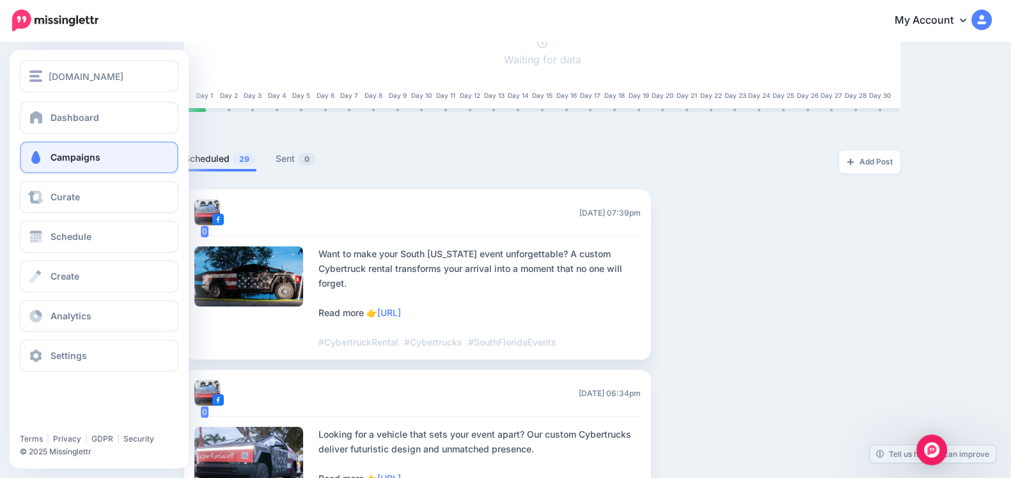
click at [38, 144] on link "Campaigns" at bounding box center [99, 157] width 159 height 32
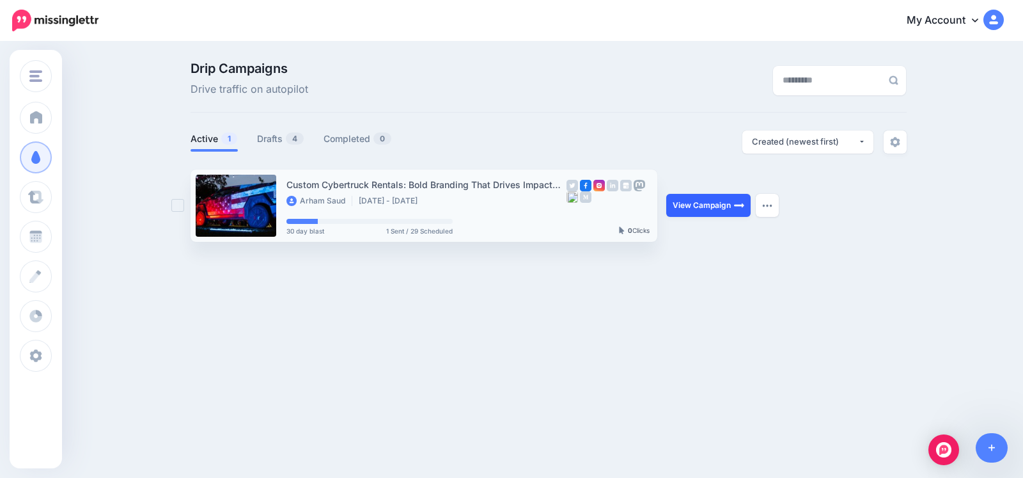
click at [676, 206] on link "View Campaign" at bounding box center [708, 205] width 84 height 23
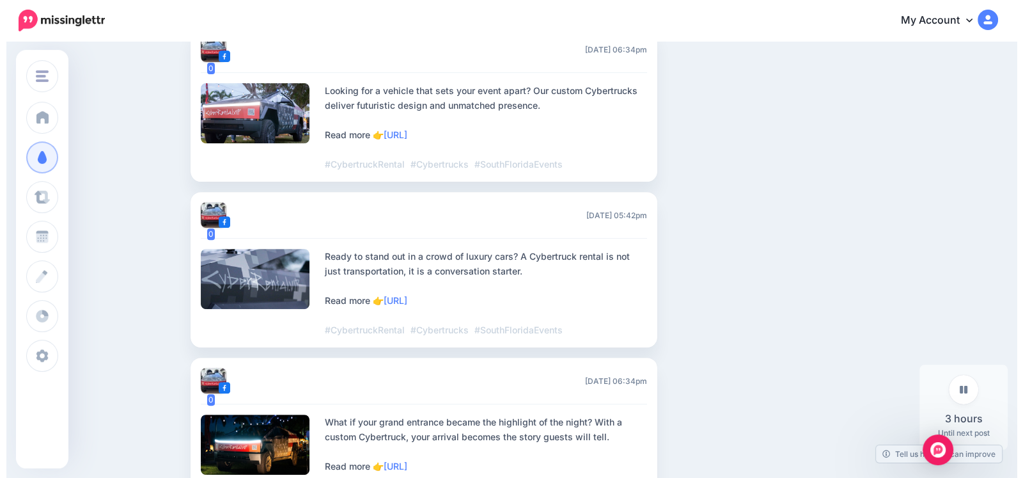
scroll to position [304, 0]
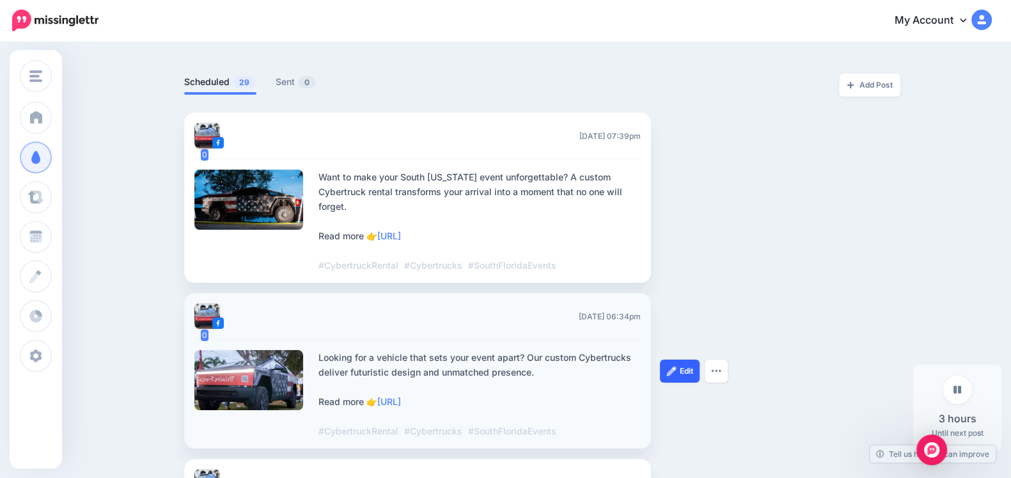
click at [699, 369] on link "Edit" at bounding box center [680, 370] width 40 height 23
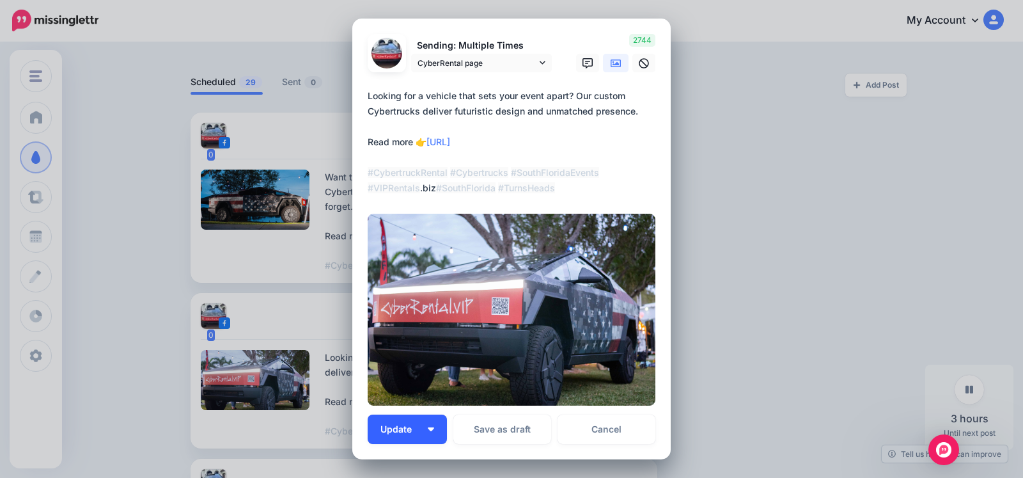
click at [430, 425] on button "Update" at bounding box center [407, 428] width 79 height 29
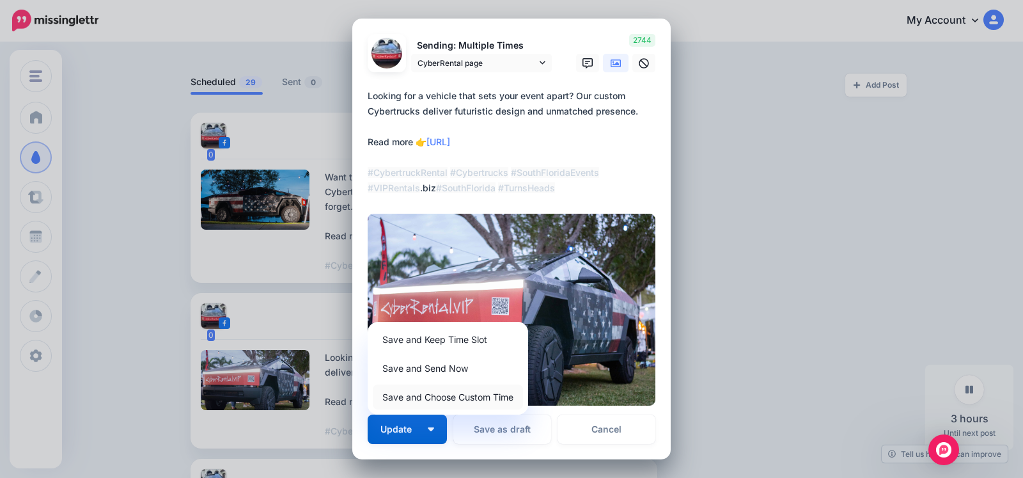
click at [430, 396] on link "Save and Choose Custom Time" at bounding box center [448, 396] width 150 height 25
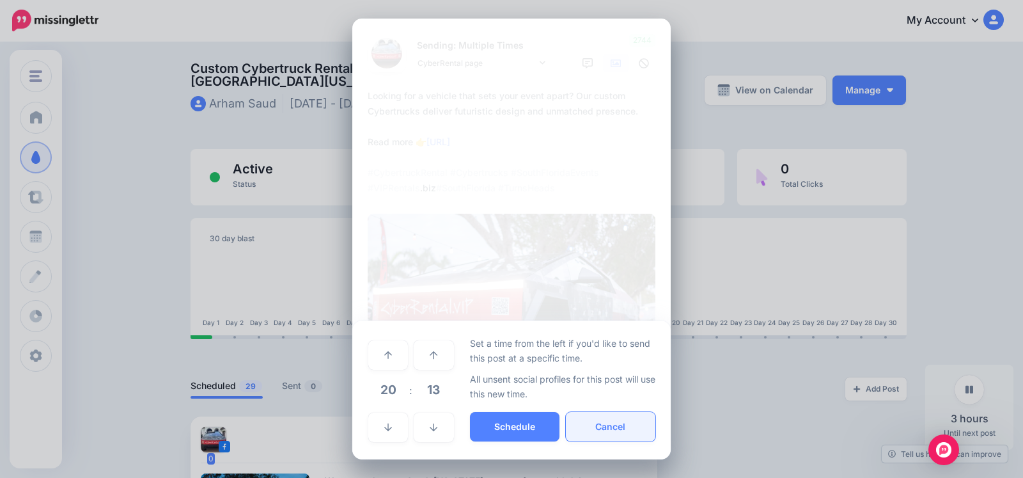
click at [605, 414] on button "Cancel" at bounding box center [611, 426] width 90 height 29
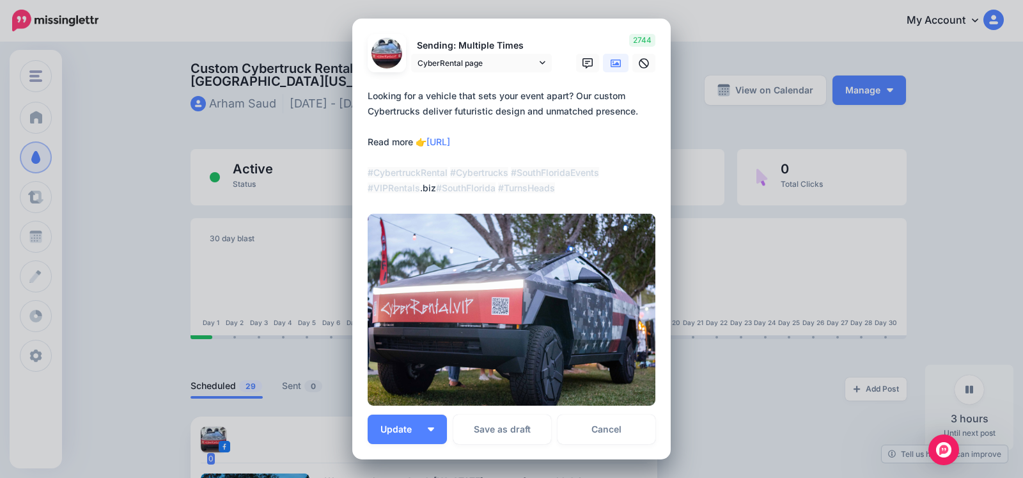
scroll to position [120, 0]
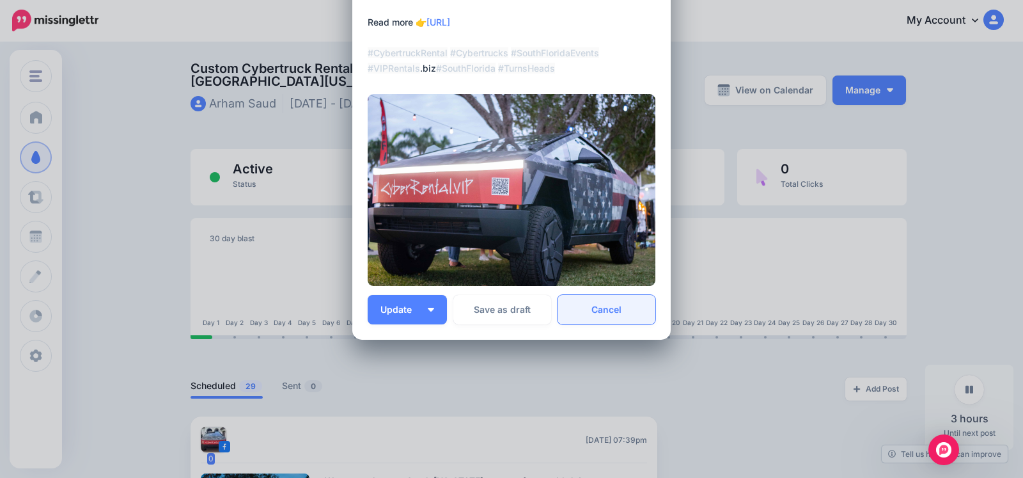
click at [607, 311] on link "Cancel" at bounding box center [606, 309] width 98 height 29
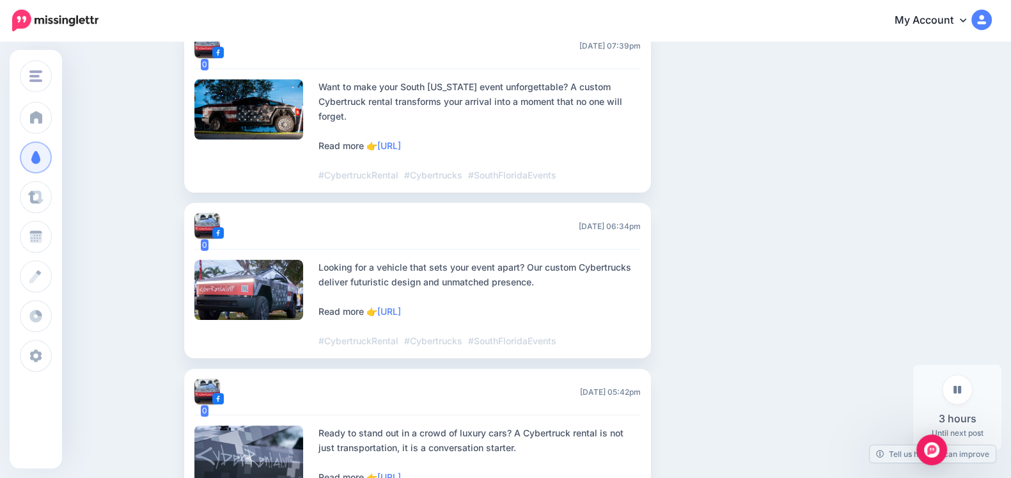
scroll to position [400, 0]
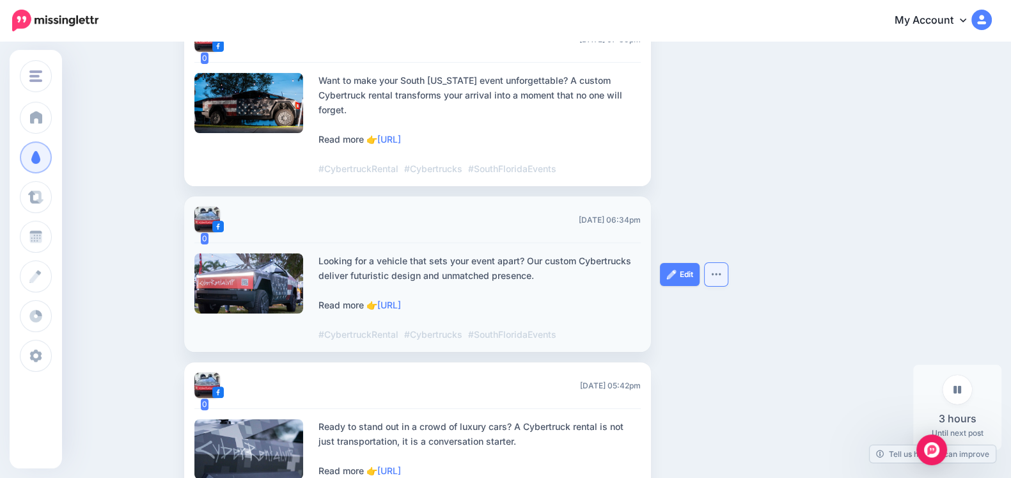
click at [719, 275] on button "button" at bounding box center [716, 274] width 23 height 23
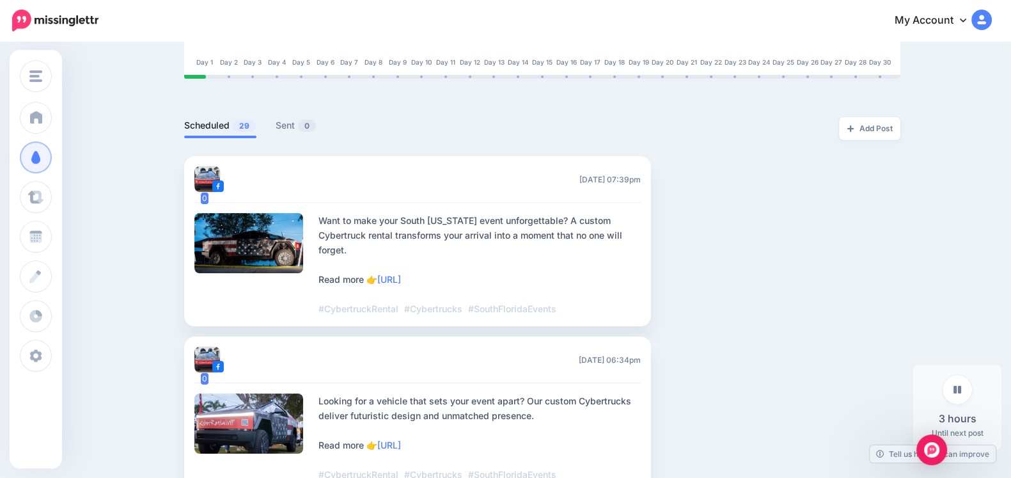
scroll to position [260, 0]
